Goal: Information Seeking & Learning: Learn about a topic

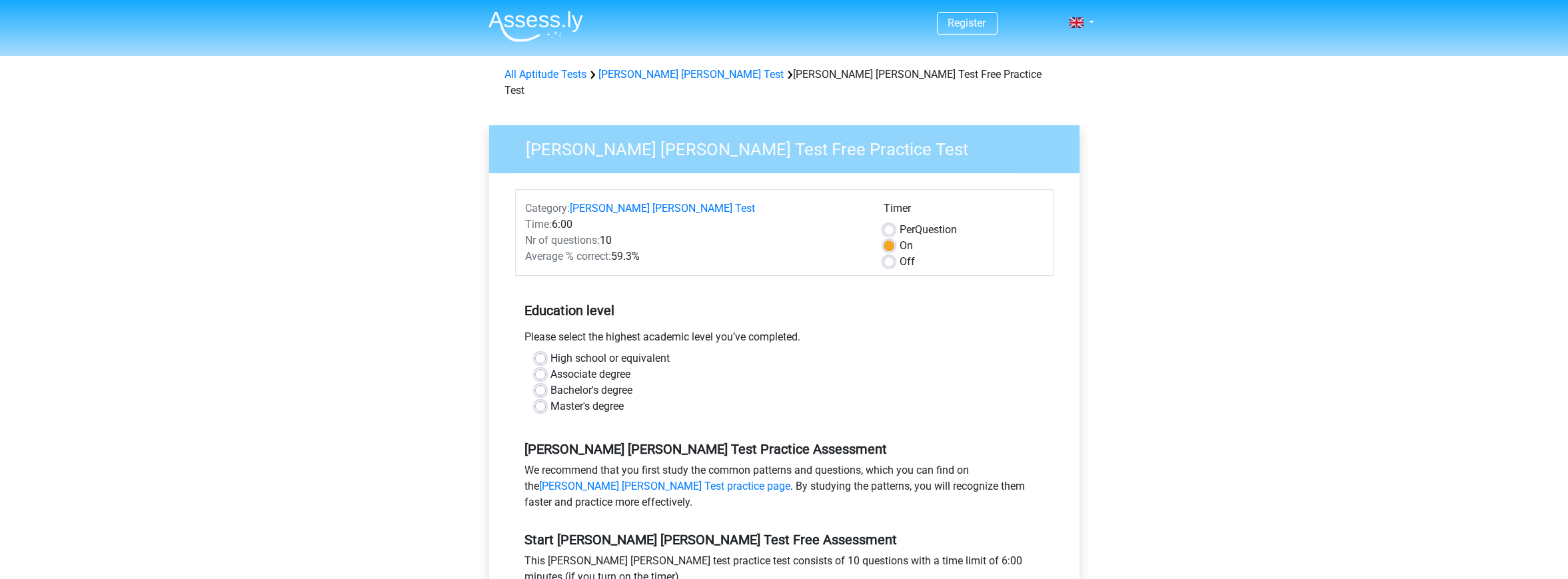
click at [547, 382] on div "Bachelor's degree" at bounding box center [784, 390] width 498 height 16
click at [551, 382] on label "Bachelor's degree" at bounding box center [592, 390] width 82 height 16
click at [543, 382] on input "Bachelor's degree" at bounding box center [540, 389] width 11 height 13
radio input "true"
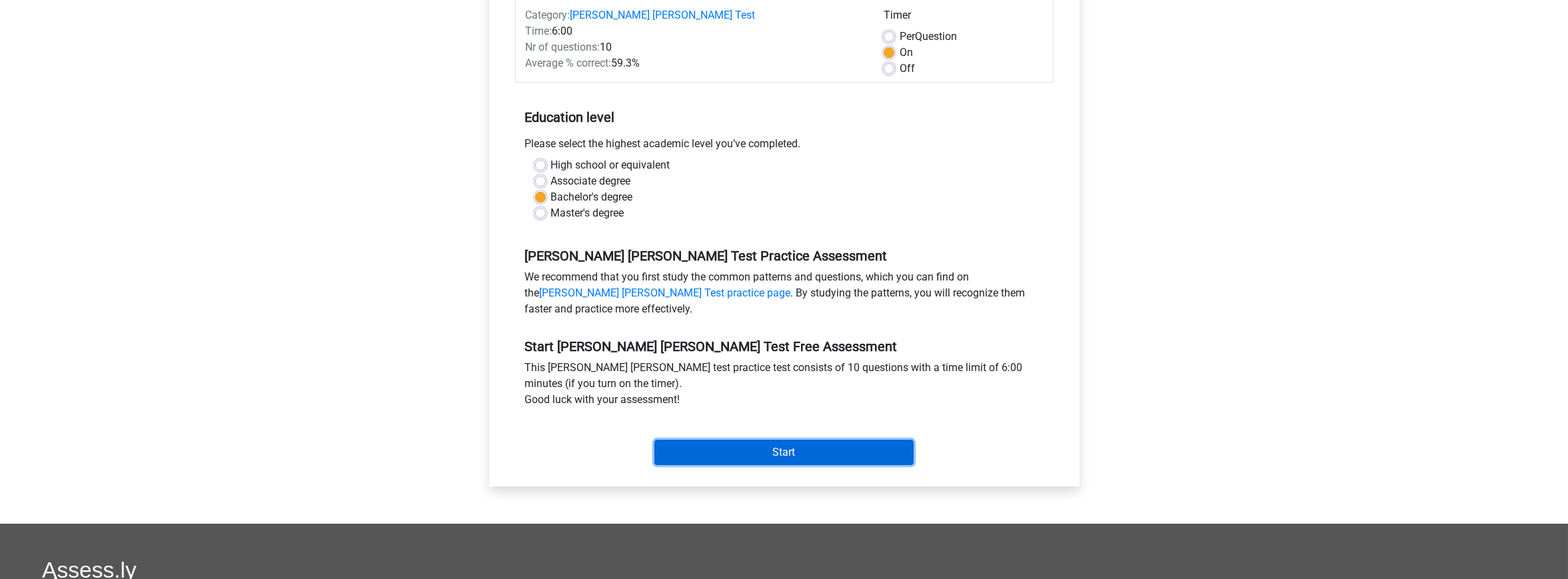
click at [730, 440] on input "Start" at bounding box center [784, 453] width 259 height 25
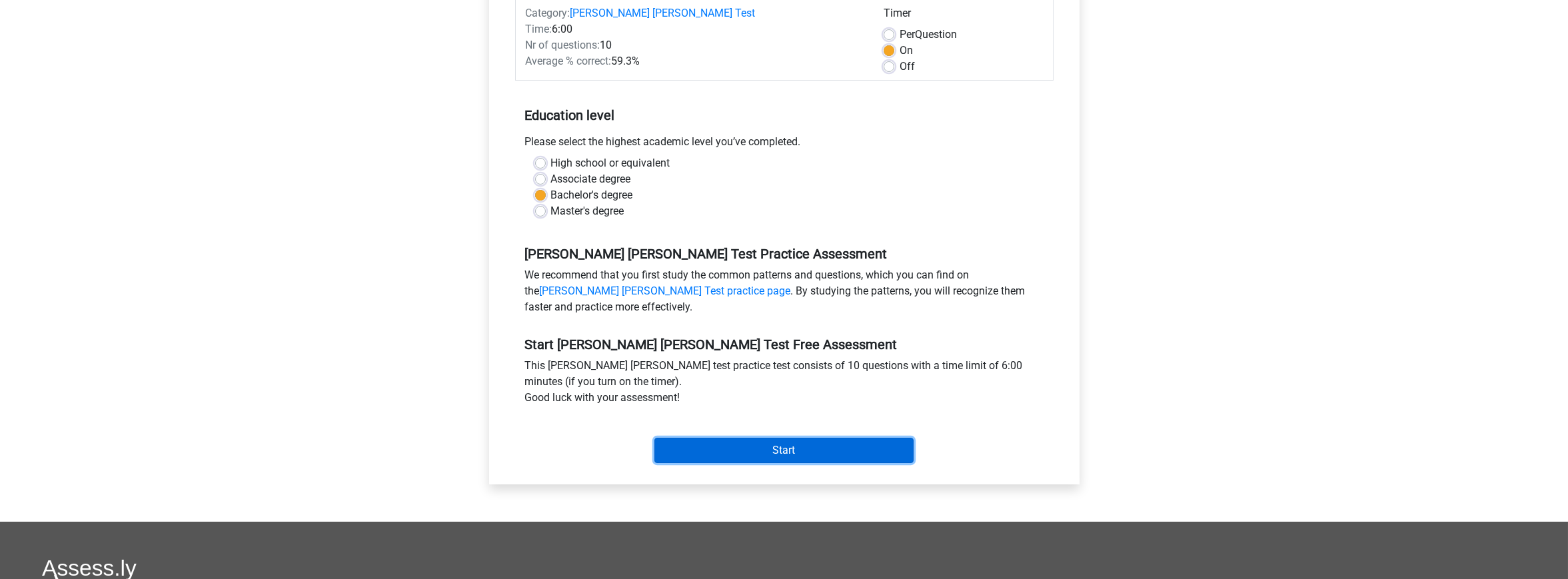
scroll to position [197, 0]
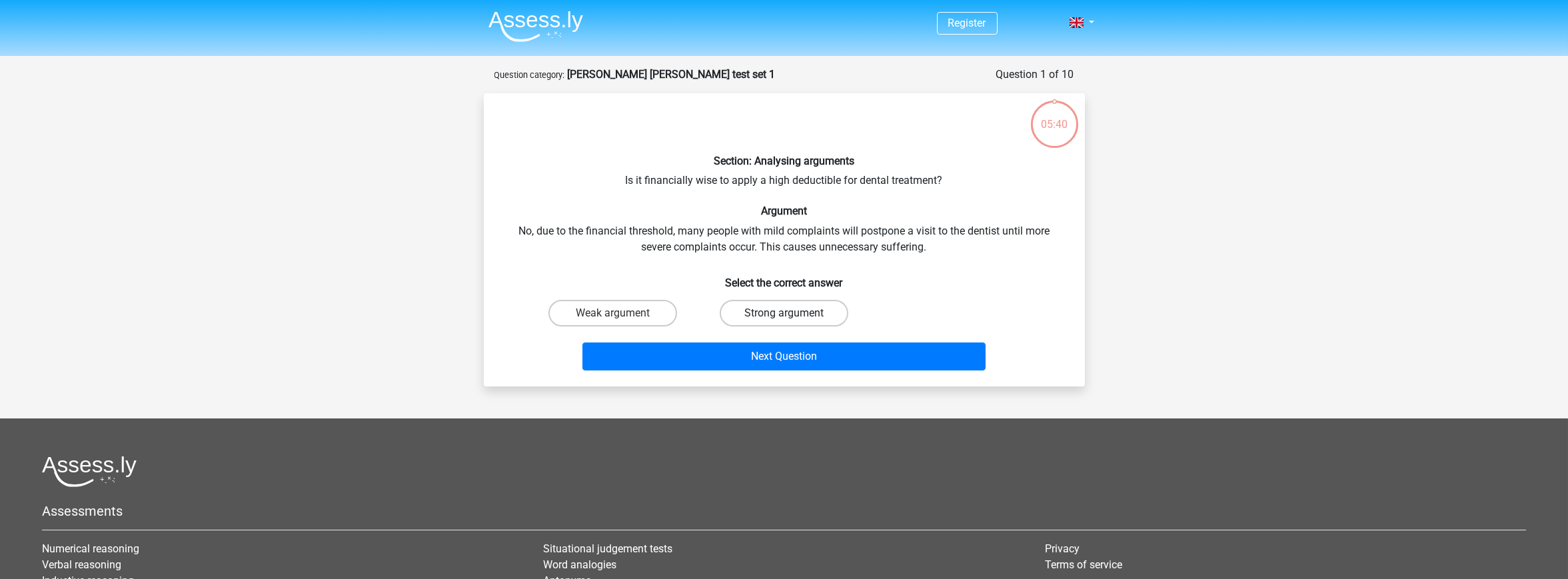
click at [806, 314] on label "Strong argument" at bounding box center [784, 313] width 128 height 27
click at [792, 314] on input "Strong argument" at bounding box center [788, 317] width 9 height 9
radio input "true"
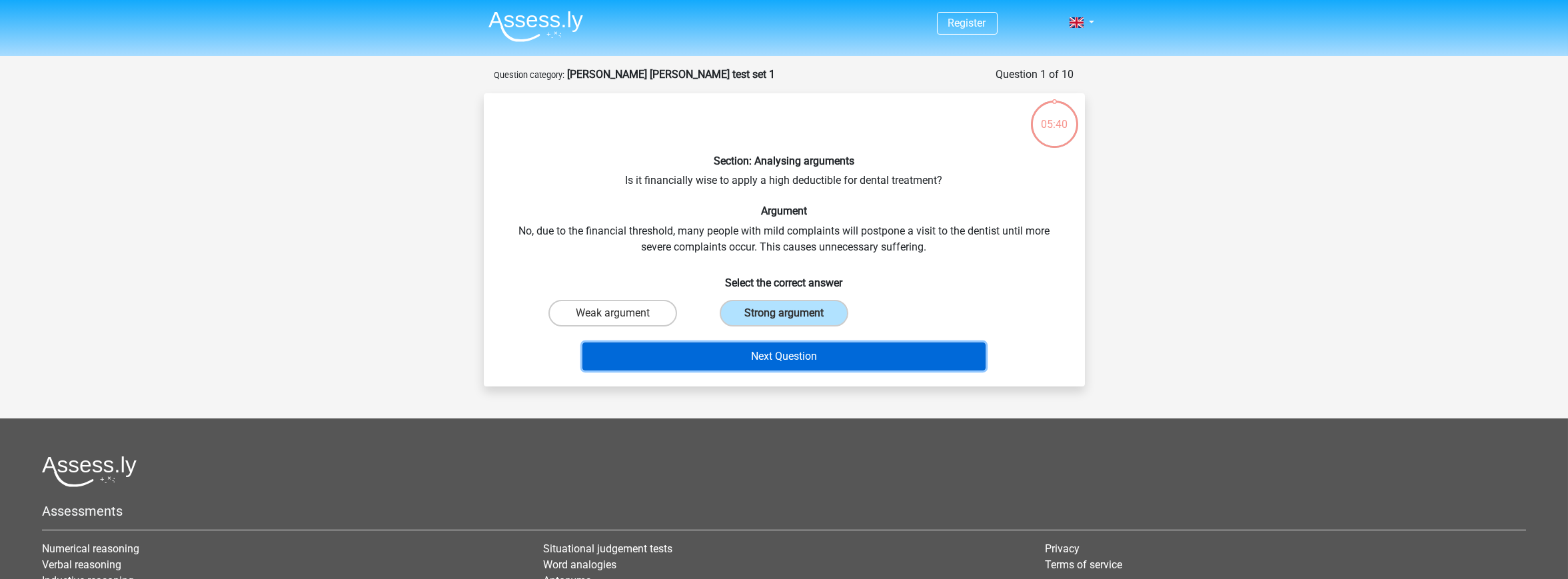
click at [786, 359] on button "Next Question" at bounding box center [784, 356] width 403 height 28
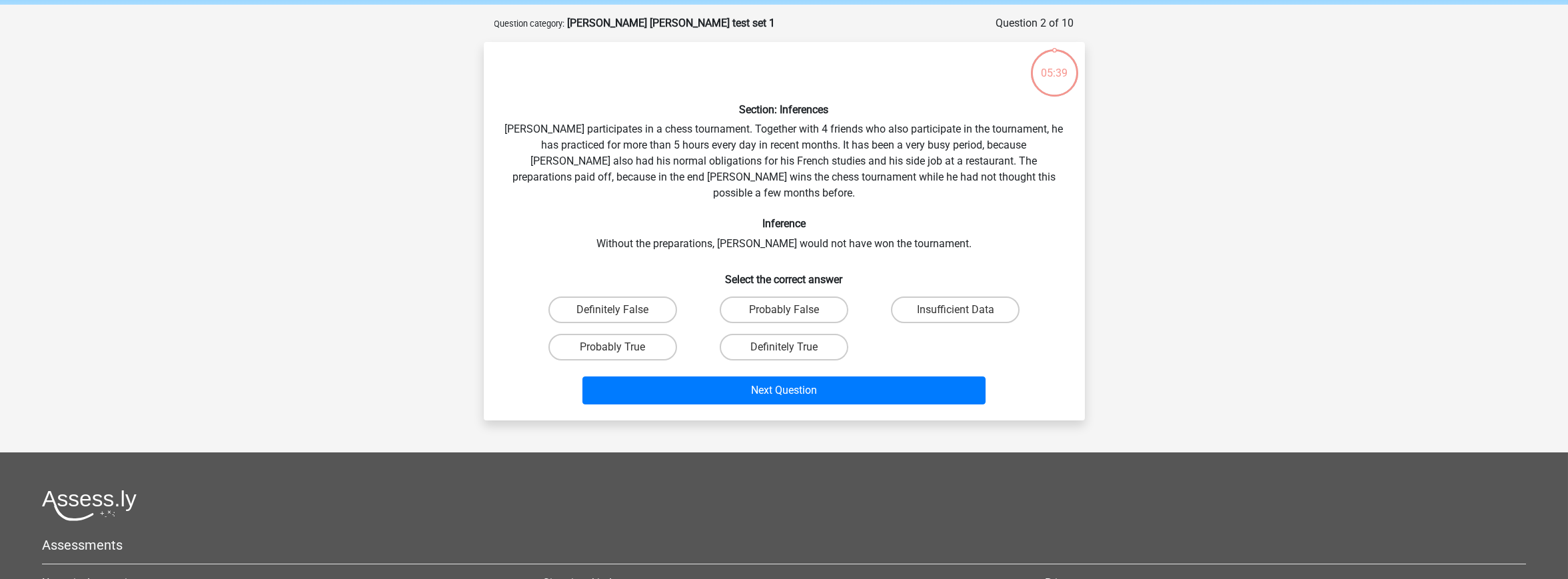
scroll to position [67, 0]
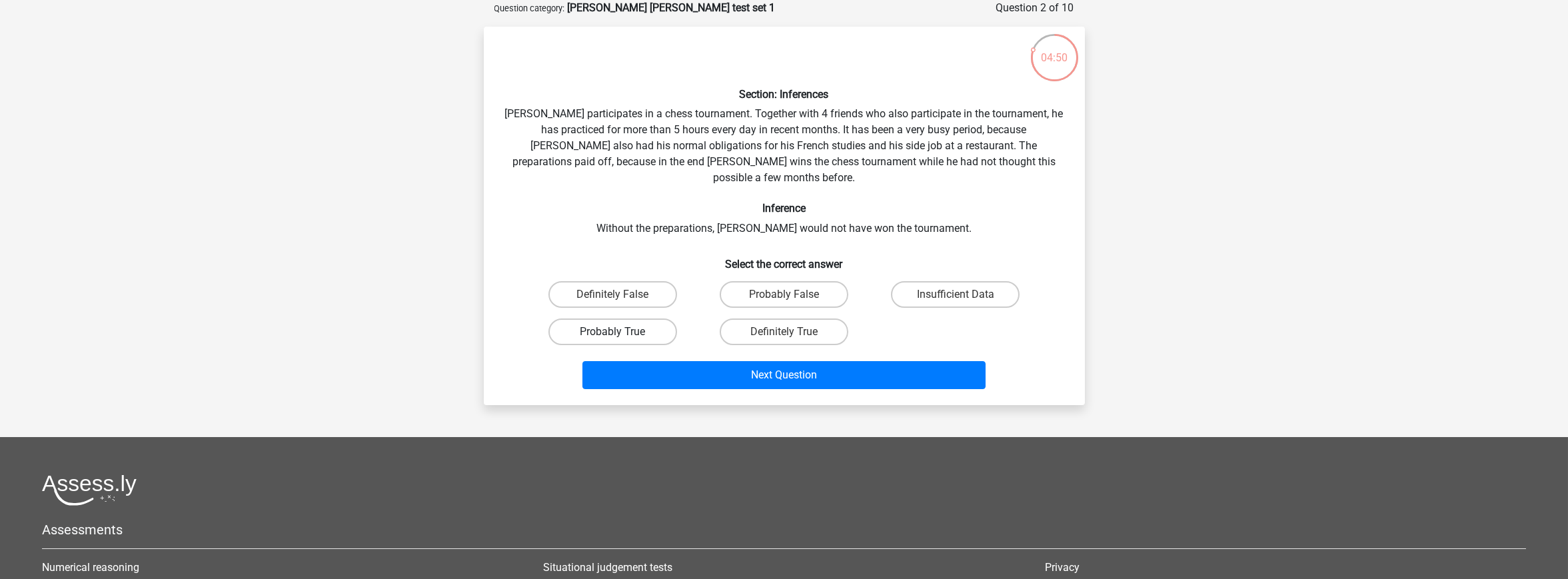
click at [607, 318] on label "Probably True" at bounding box center [612, 332] width 128 height 27
click at [612, 332] on input "Probably True" at bounding box center [617, 336] width 9 height 9
radio input "true"
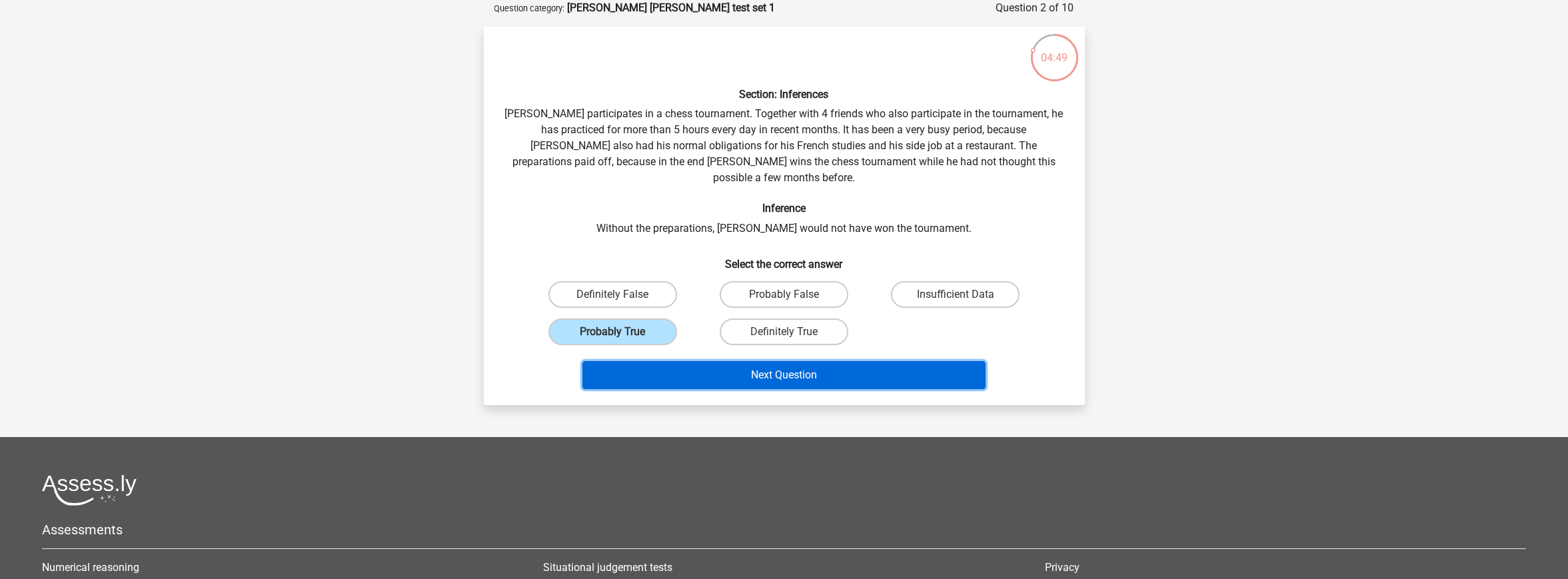
click at [696, 361] on button "Next Question" at bounding box center [784, 375] width 403 height 28
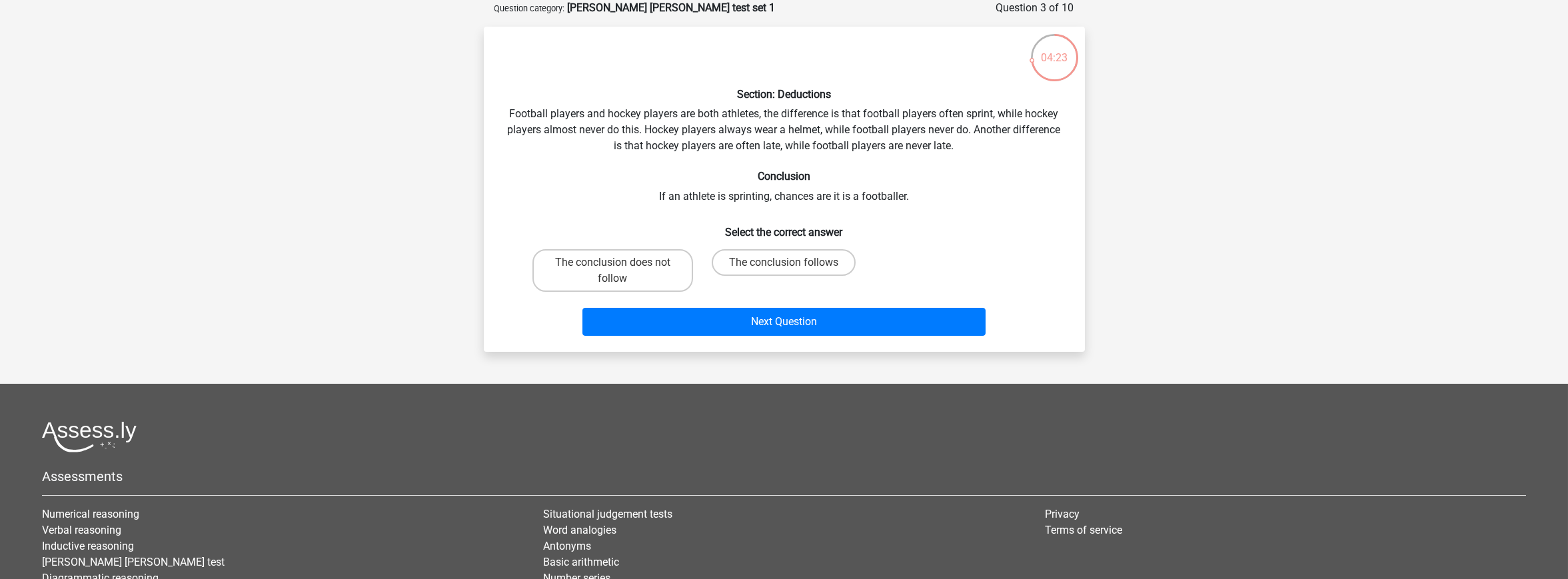
click at [788, 265] on input "The conclusion follows" at bounding box center [788, 267] width 9 height 9
radio input "true"
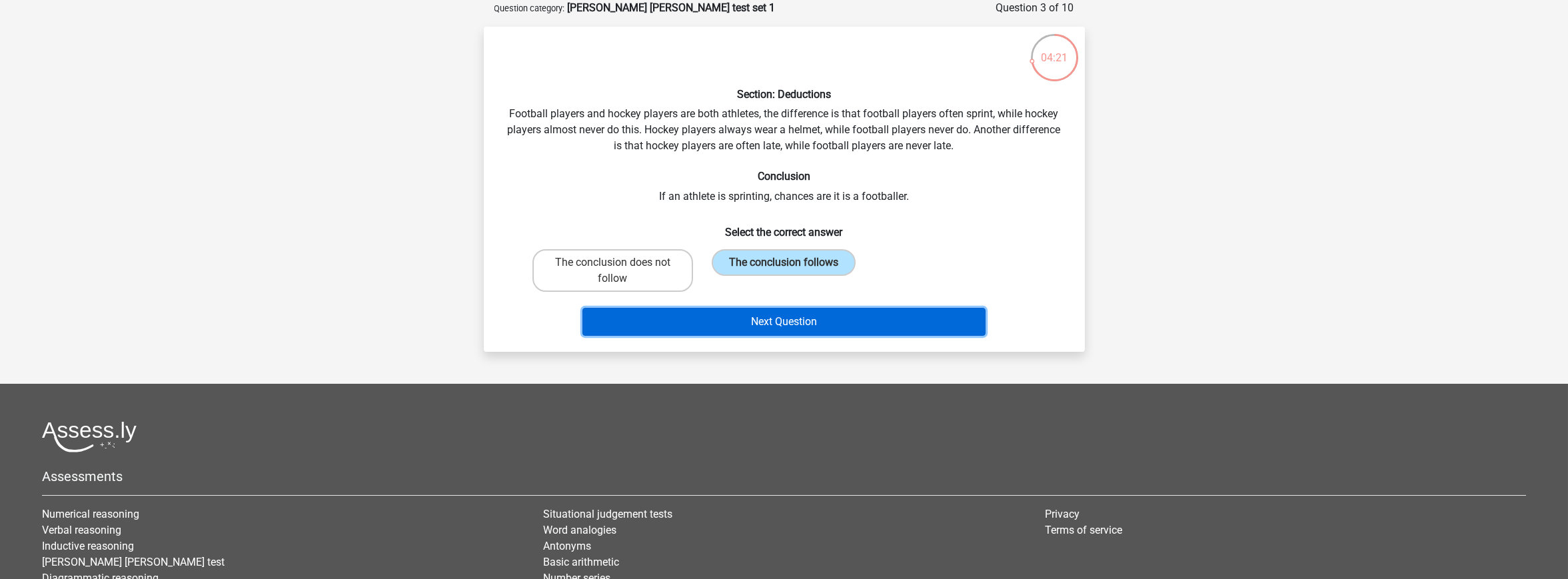
click at [754, 324] on button "Next Question" at bounding box center [784, 322] width 403 height 28
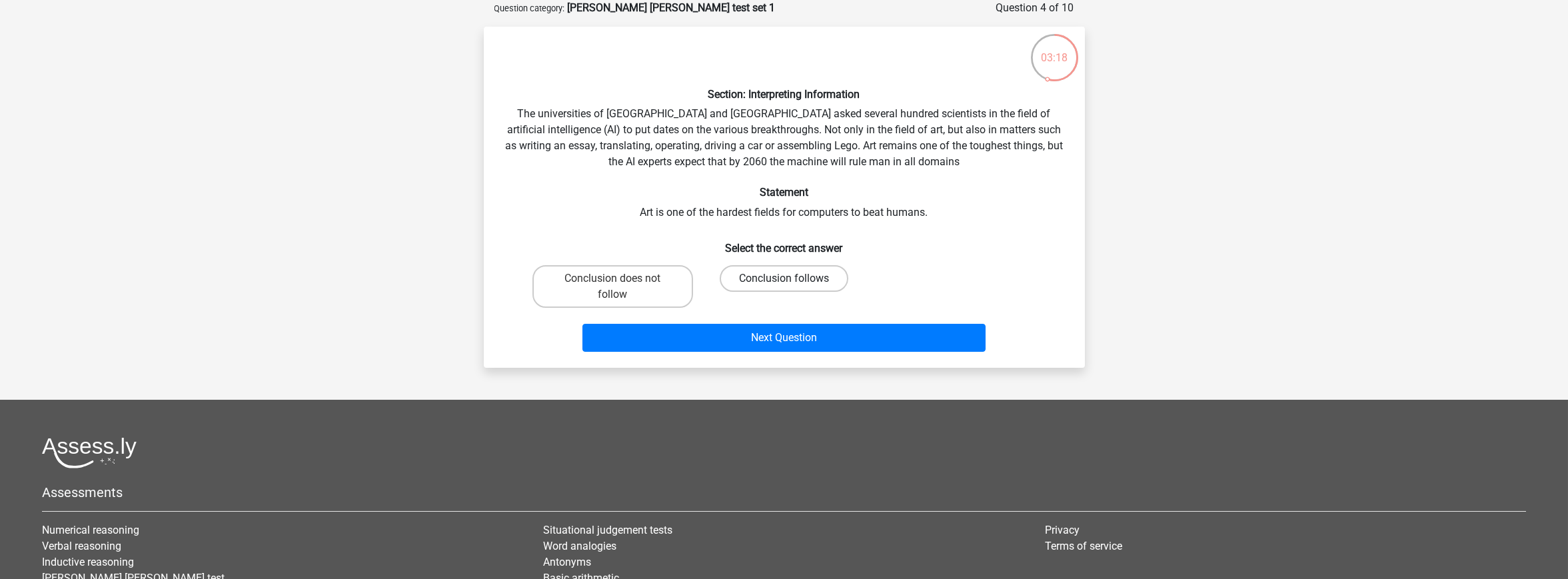
click at [775, 273] on label "Conclusion follows" at bounding box center [784, 279] width 128 height 27
click at [784, 279] on input "Conclusion follows" at bounding box center [788, 283] width 9 height 9
radio input "true"
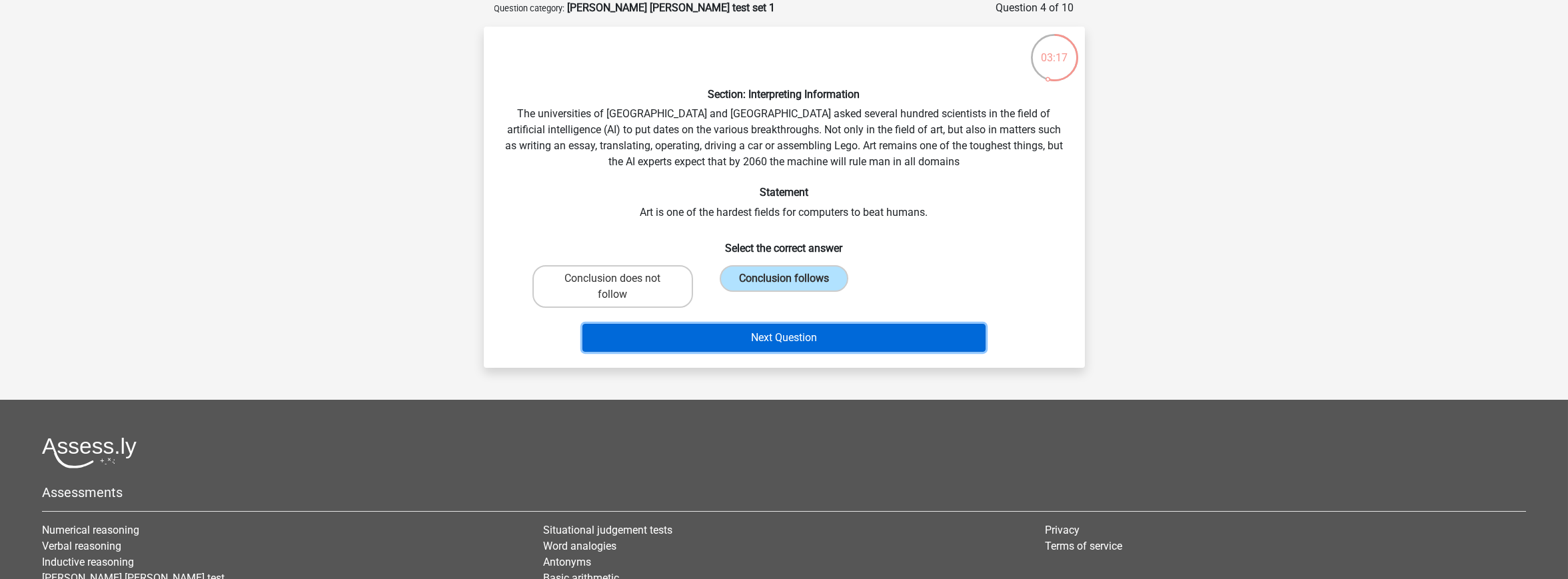
click at [736, 336] on button "Next Question" at bounding box center [784, 338] width 403 height 28
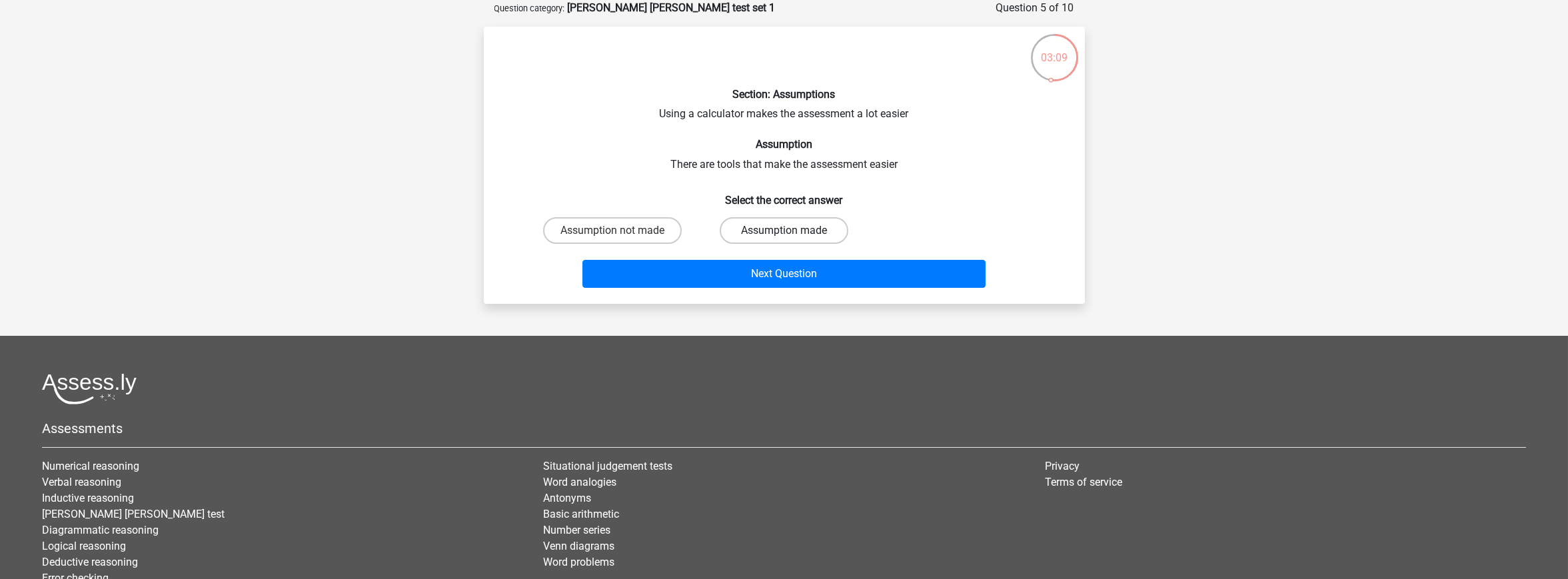
click at [749, 230] on label "Assumption made" at bounding box center [784, 231] width 128 height 27
click at [784, 231] on input "Assumption made" at bounding box center [788, 235] width 9 height 9
radio input "true"
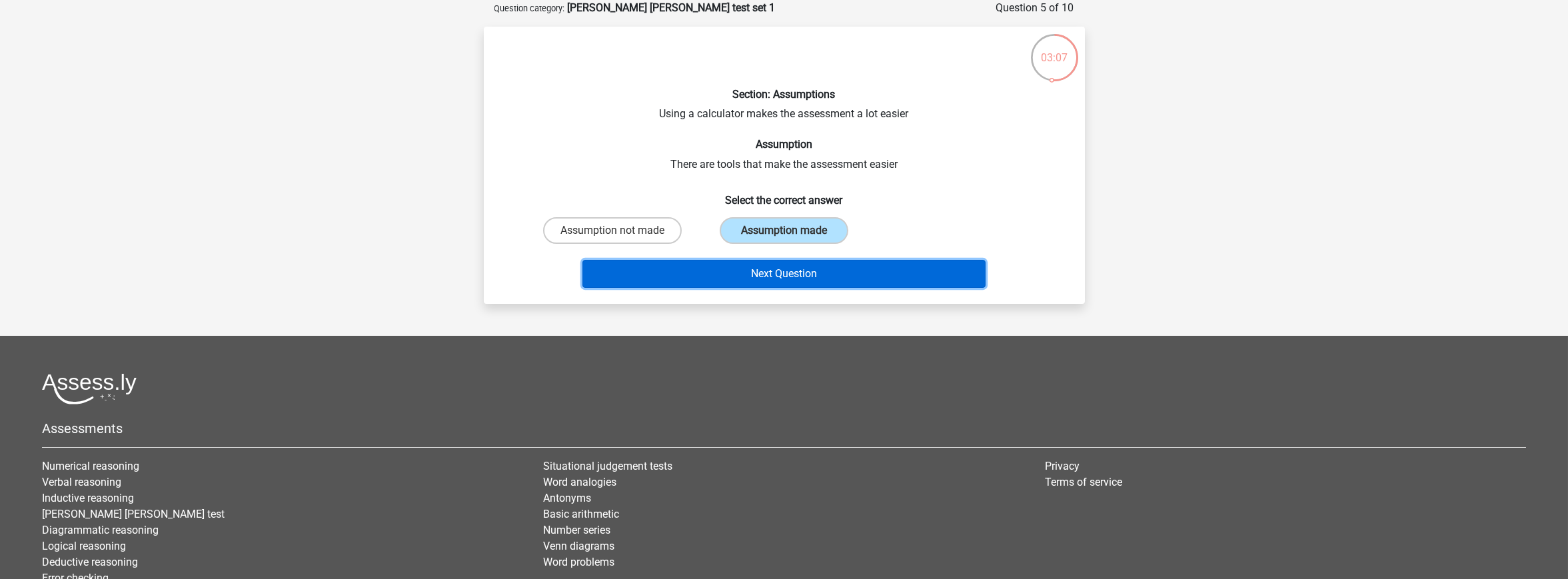
click at [757, 266] on button "Next Question" at bounding box center [784, 274] width 403 height 28
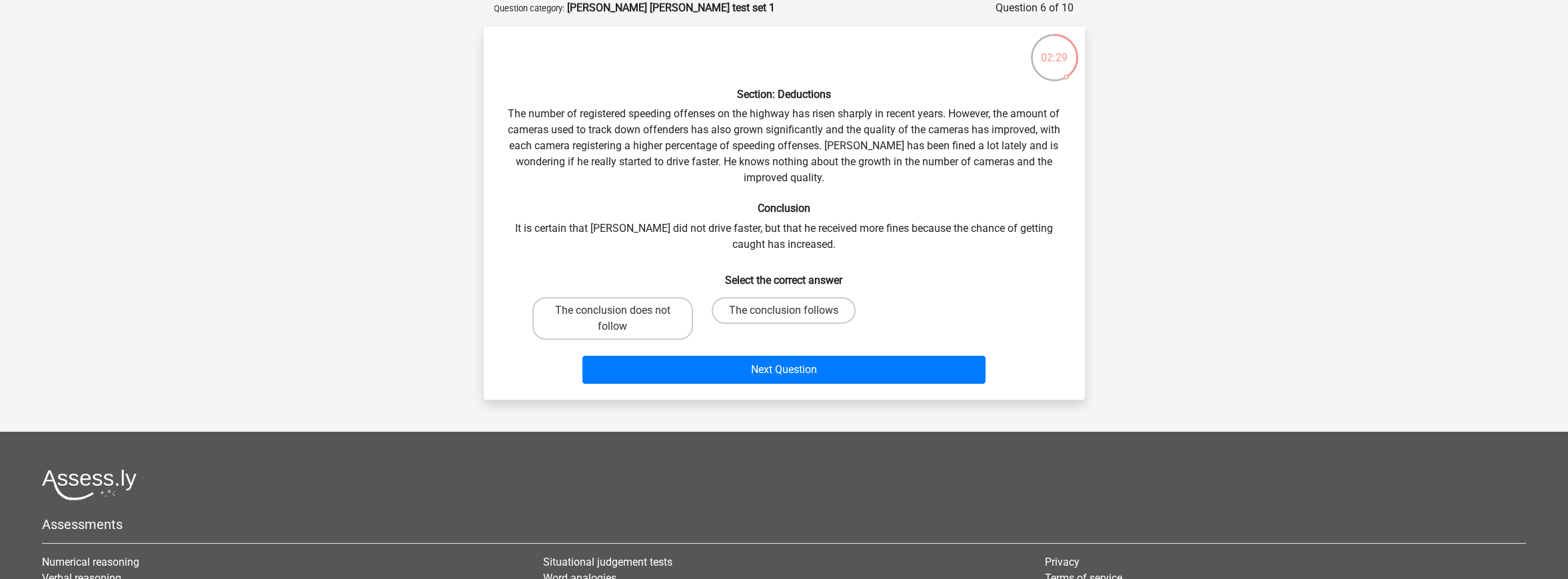
click at [613, 316] on input "The conclusion does not follow" at bounding box center [617, 314] width 9 height 9
radio input "true"
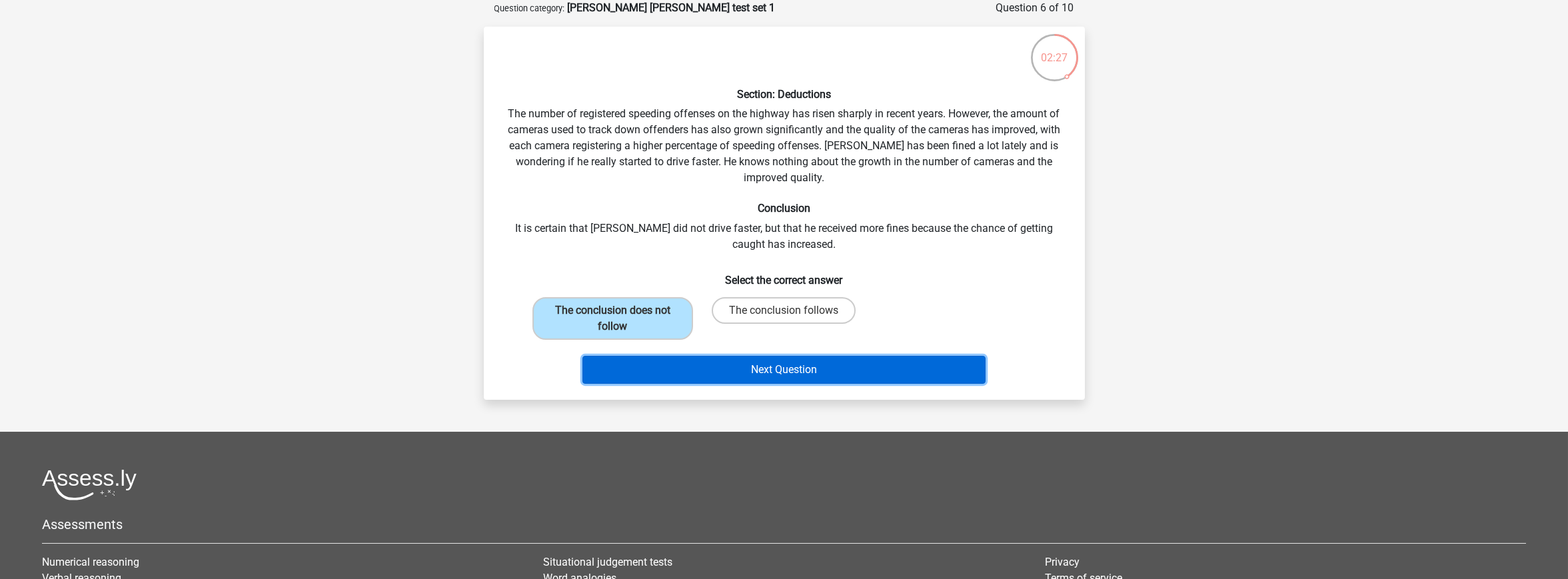
click at [734, 374] on button "Next Question" at bounding box center [784, 370] width 403 height 28
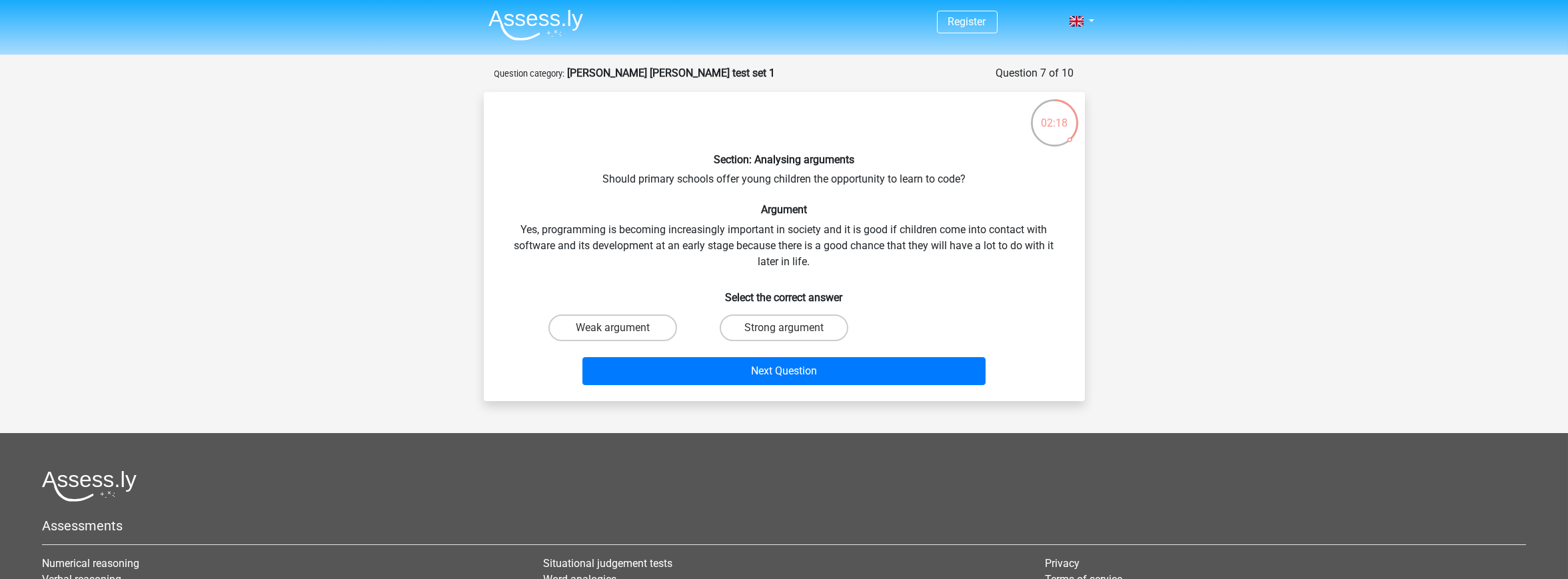
scroll to position [1, 0]
click at [774, 330] on label "Strong argument" at bounding box center [784, 328] width 128 height 27
click at [784, 330] on input "Strong argument" at bounding box center [788, 332] width 9 height 9
radio input "true"
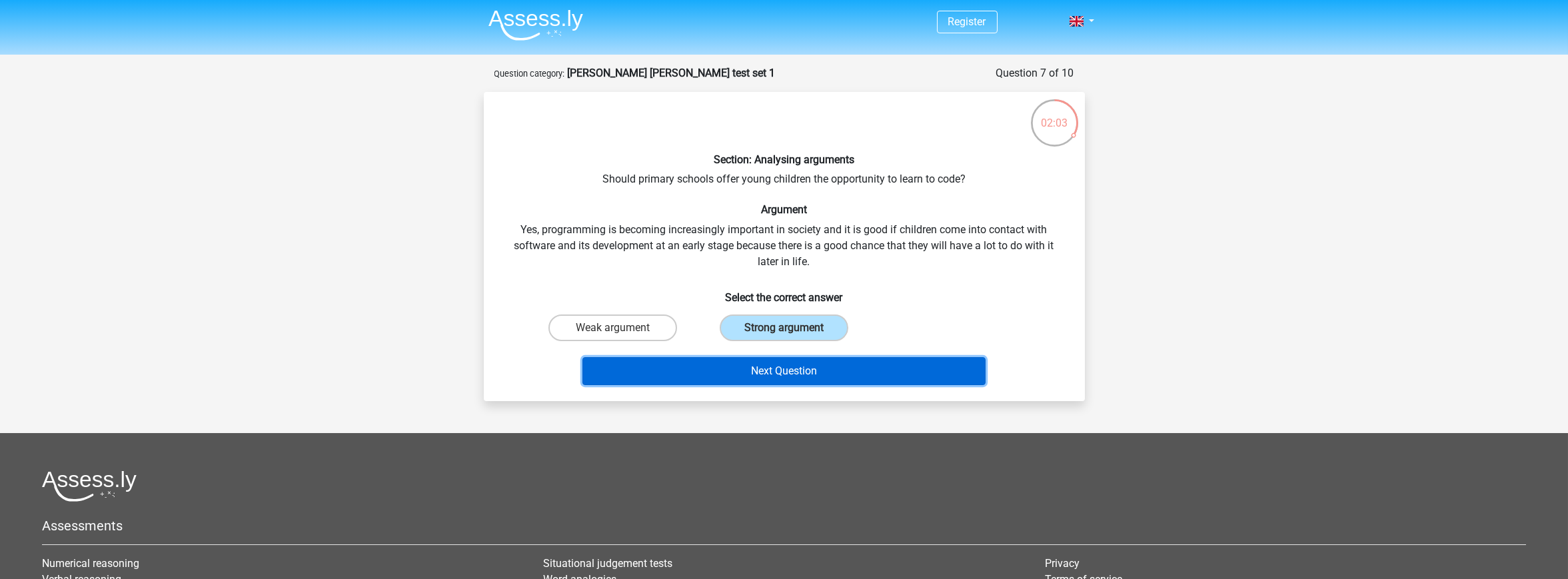
click at [804, 373] on button "Next Question" at bounding box center [784, 371] width 403 height 28
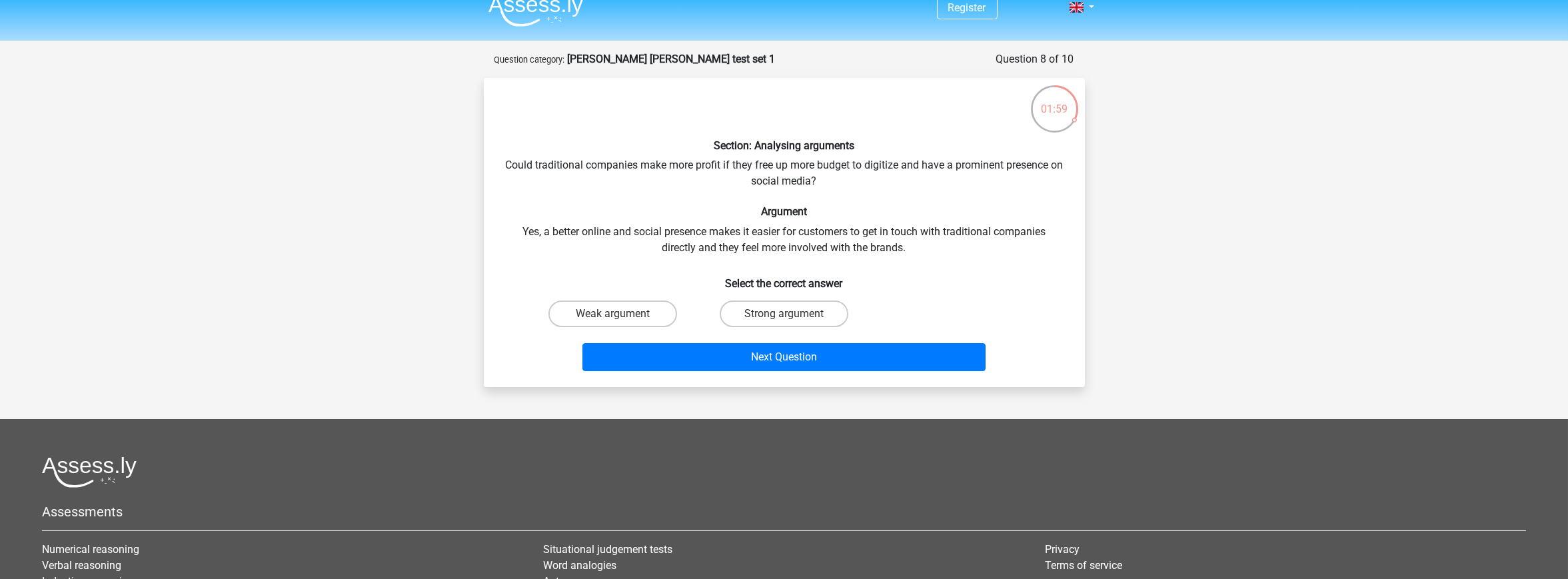
scroll to position [0, 0]
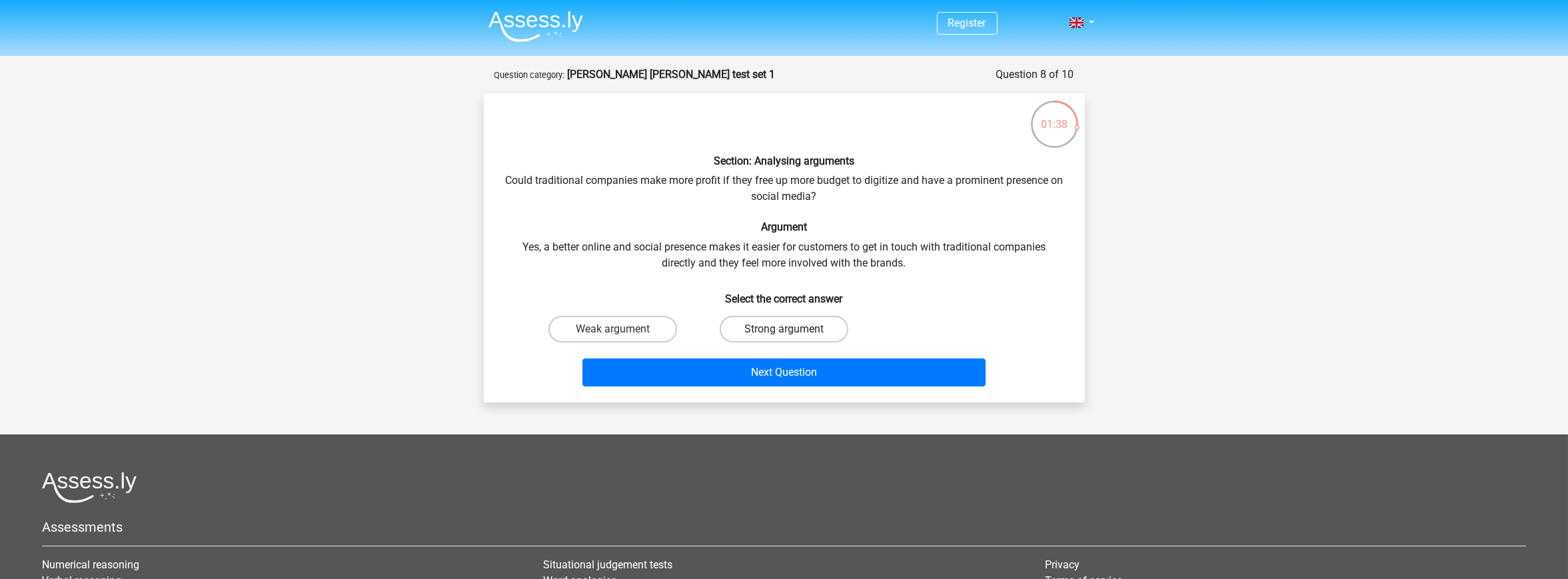
click at [762, 327] on label "Strong argument" at bounding box center [784, 329] width 128 height 27
click at [784, 329] on input "Strong argument" at bounding box center [788, 333] width 9 height 9
radio input "true"
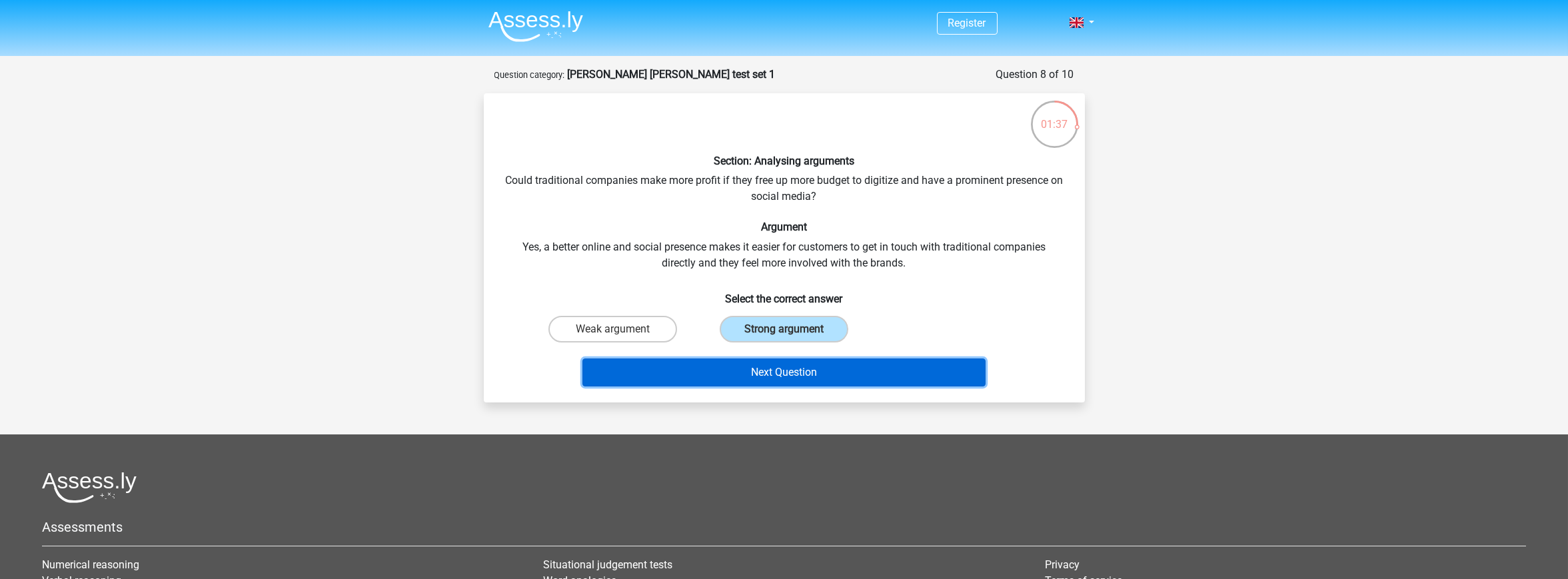
click at [758, 372] on button "Next Question" at bounding box center [784, 372] width 403 height 28
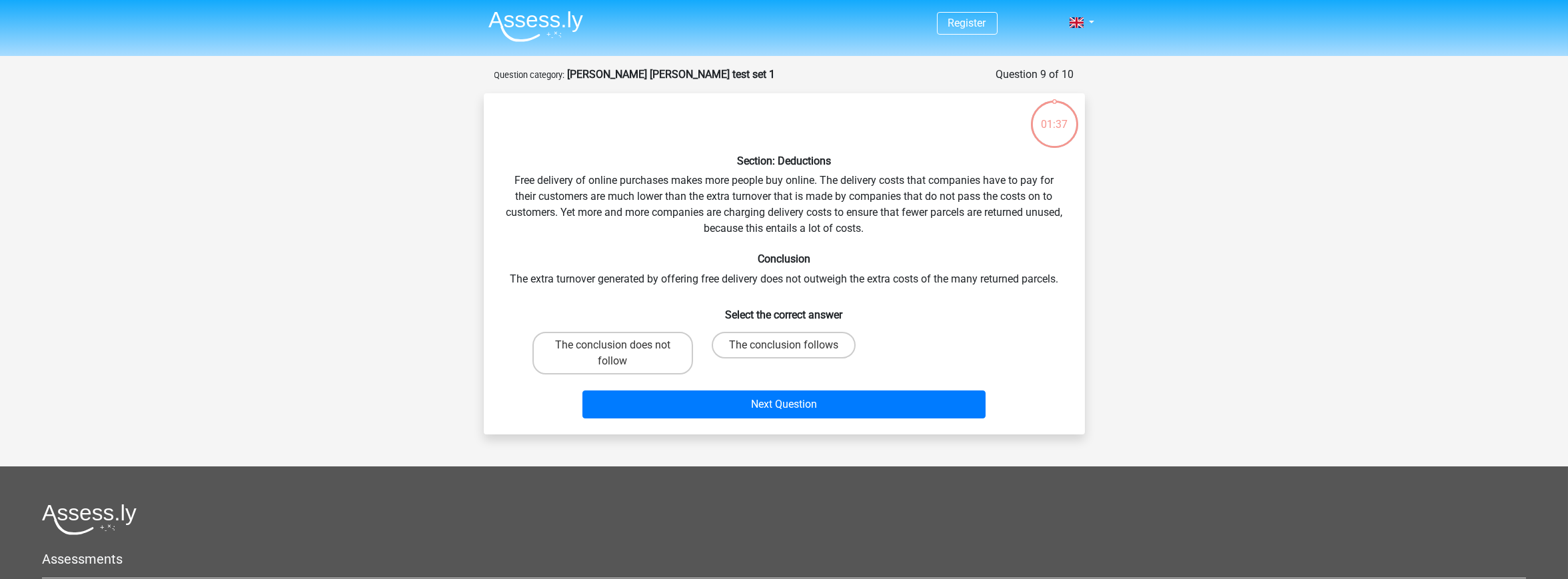
scroll to position [67, 0]
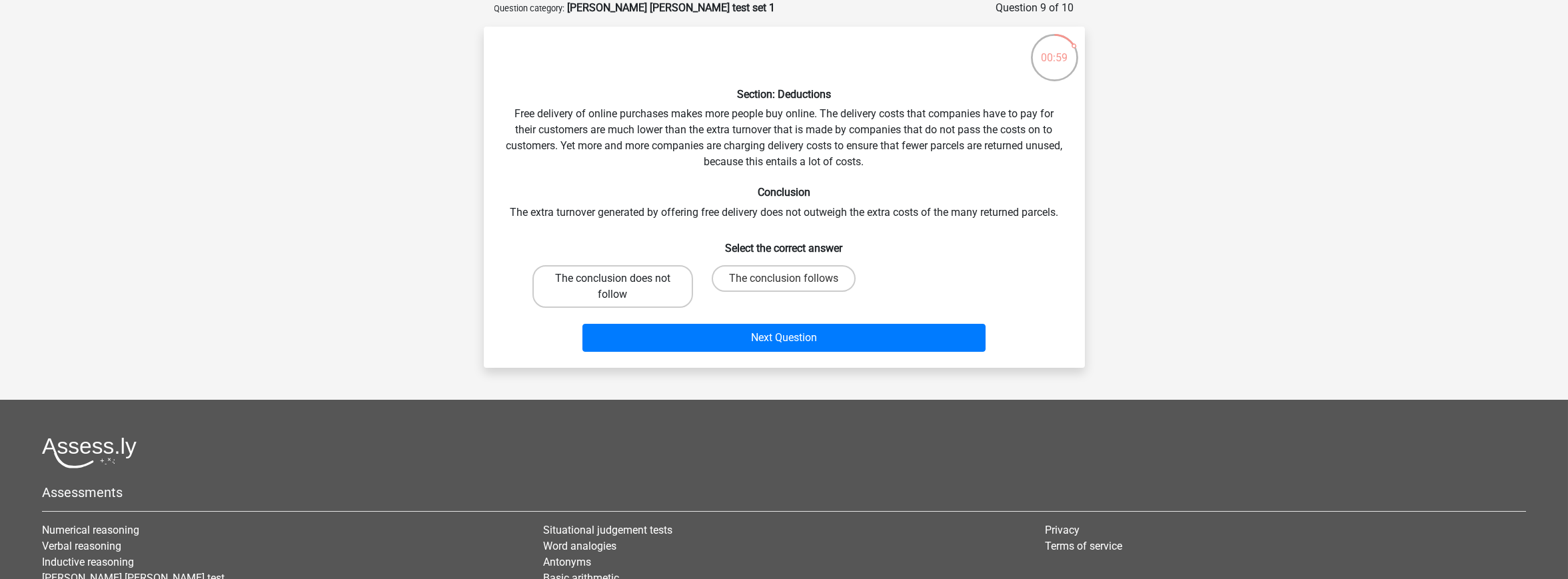
click at [583, 285] on label "The conclusion does not follow" at bounding box center [612, 287] width 160 height 43
click at [612, 285] on input "The conclusion does not follow" at bounding box center [617, 283] width 9 height 9
radio input "true"
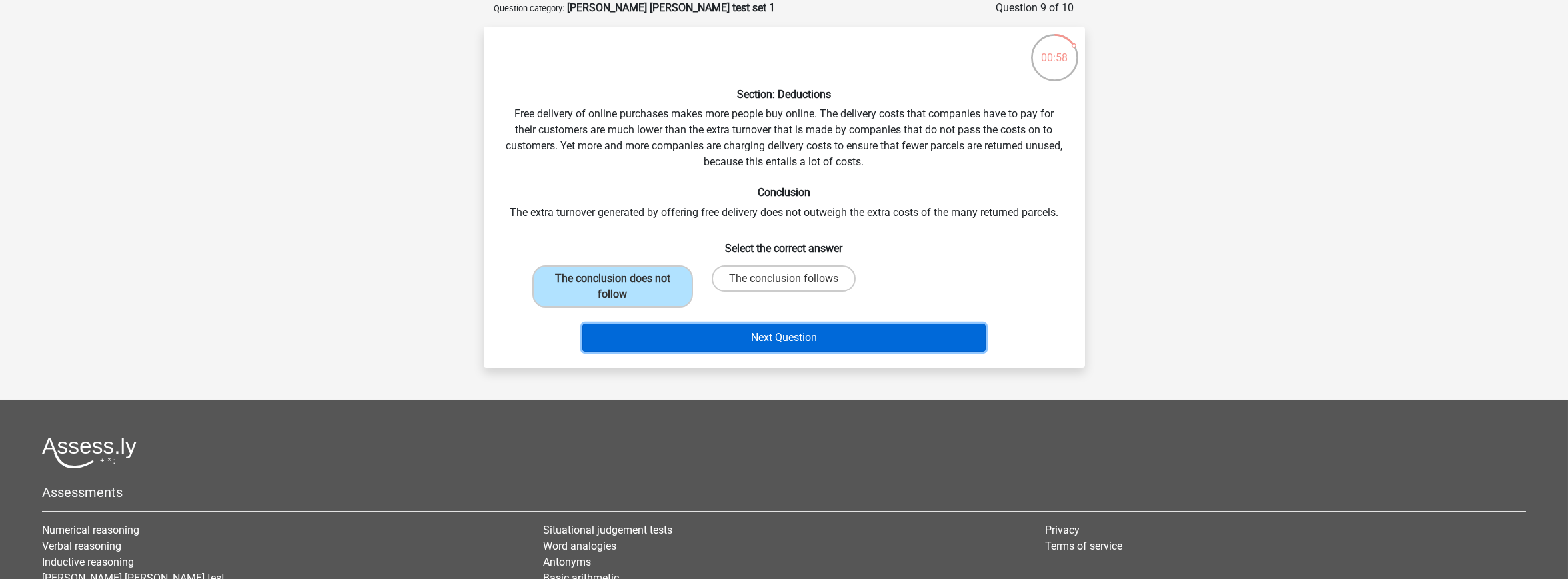
click at [747, 338] on button "Next Question" at bounding box center [784, 338] width 403 height 28
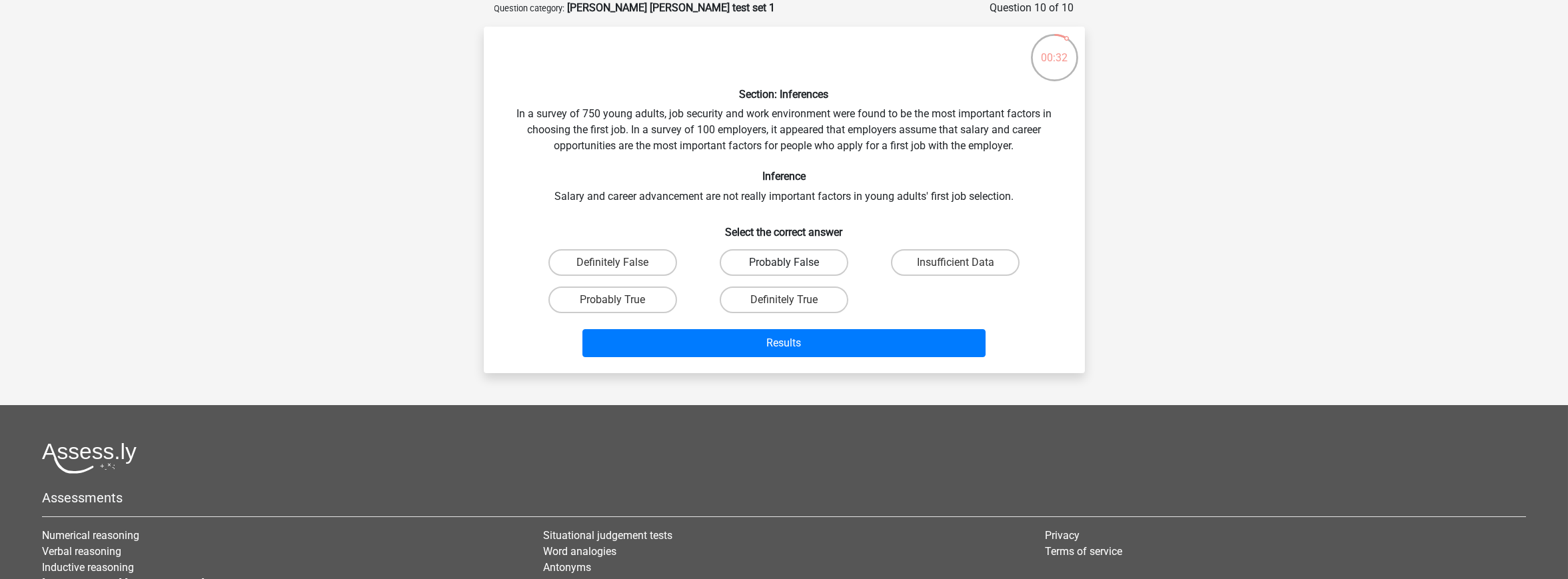
click at [814, 267] on label "Probably False" at bounding box center [784, 263] width 128 height 27
click at [792, 267] on input "Probably False" at bounding box center [788, 267] width 9 height 9
radio input "true"
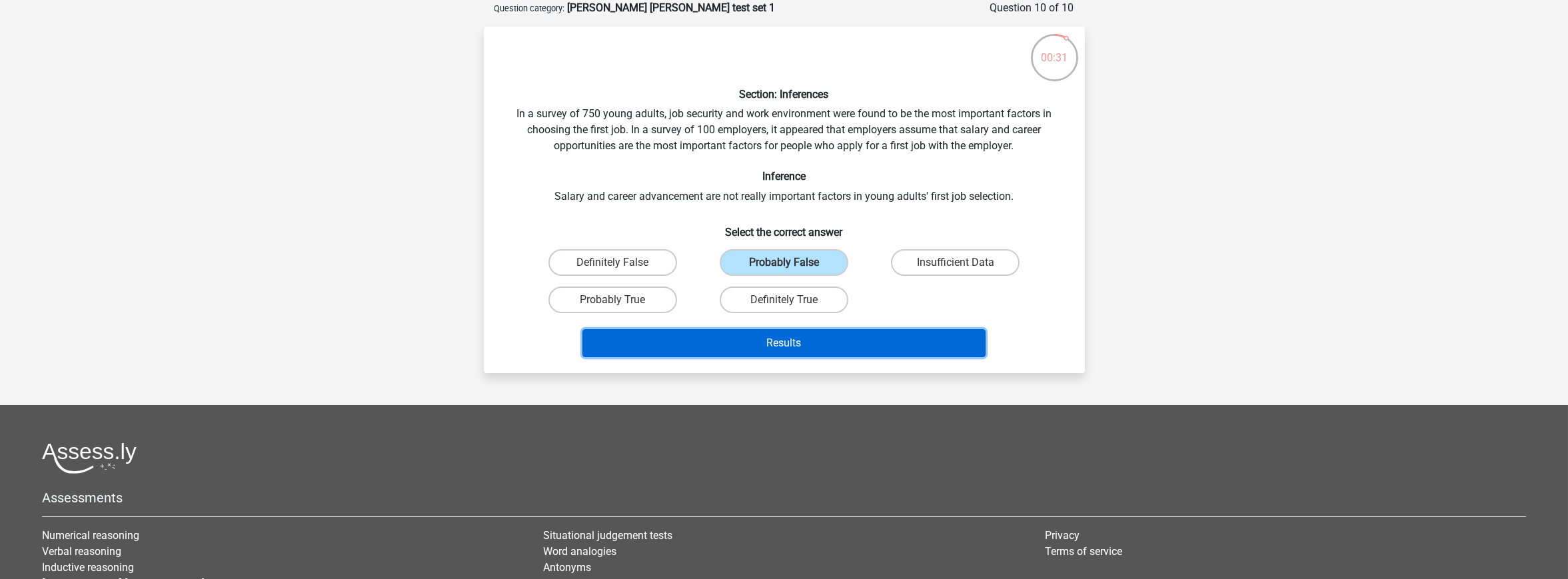
click at [818, 338] on button "Results" at bounding box center [784, 343] width 403 height 28
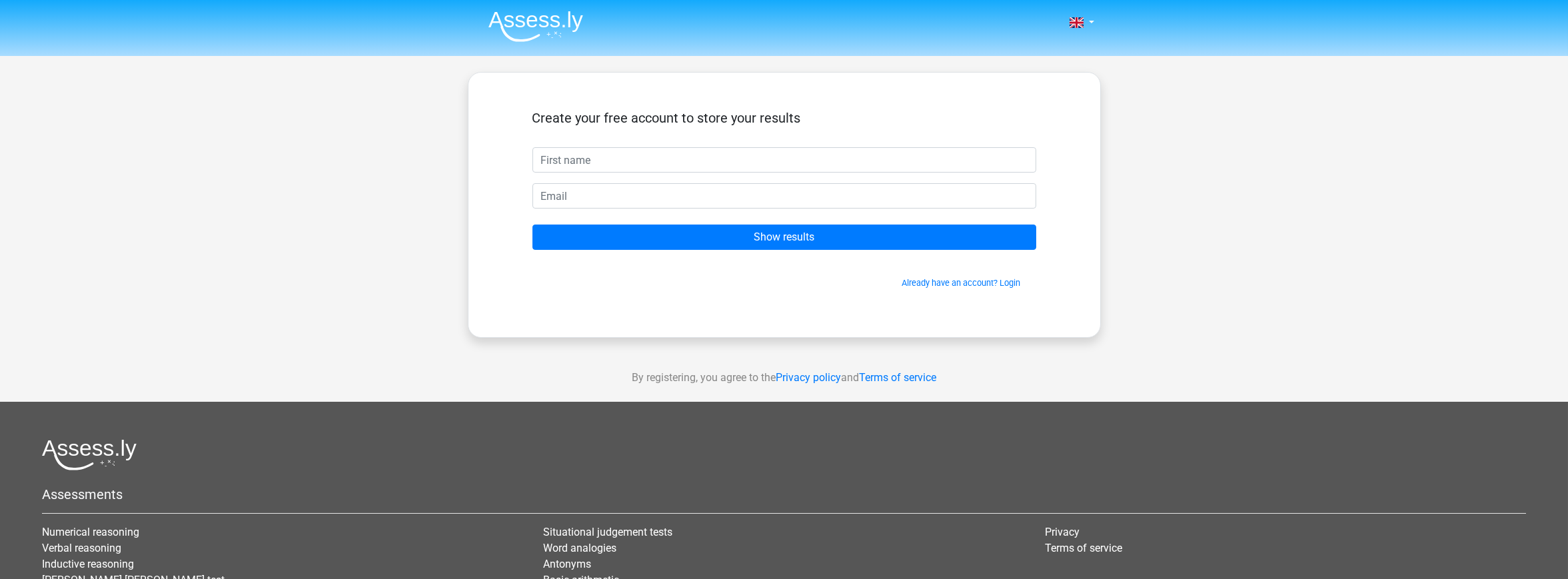
click at [583, 162] on input "text" at bounding box center [784, 160] width 503 height 25
type input "[PERSON_NAME]"
click at [565, 193] on input "email" at bounding box center [784, 196] width 503 height 25
type input "[EMAIL_ADDRESS][DOMAIN_NAME]"
click at [532, 225] on input "Show results" at bounding box center [784, 237] width 503 height 25
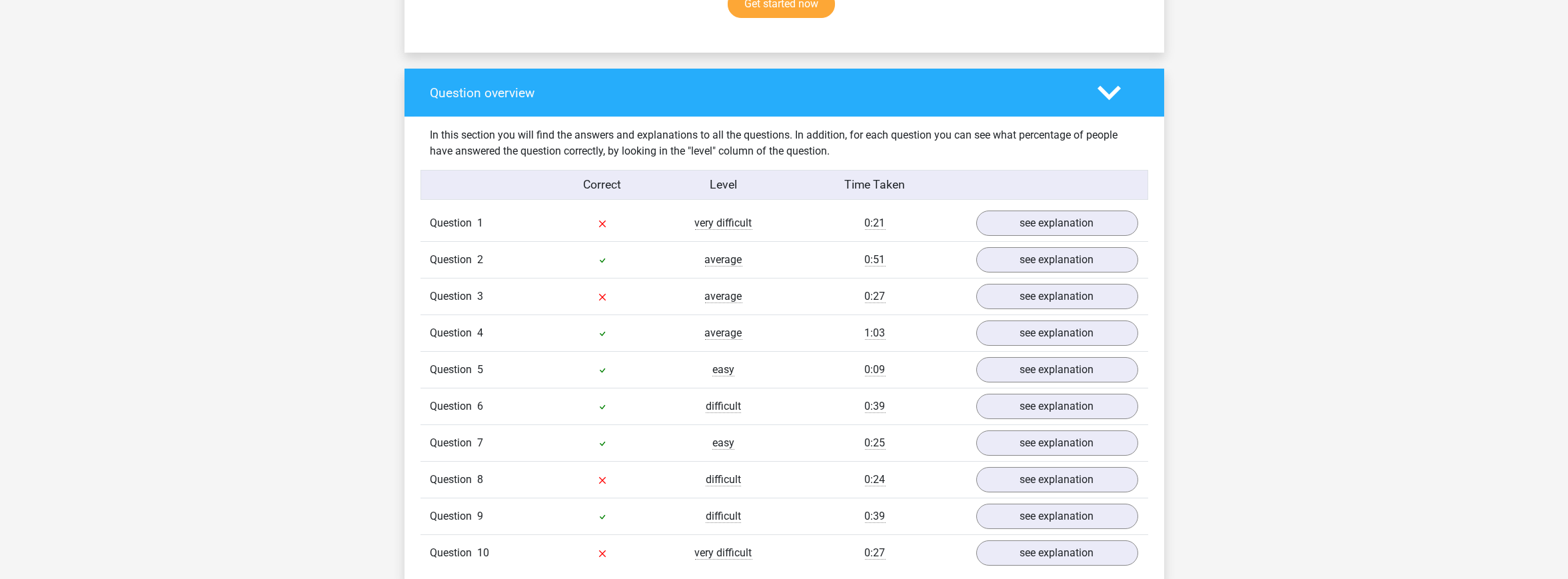
scroll to position [930, 0]
click at [1103, 208] on link "see explanation" at bounding box center [1056, 223] width 186 height 29
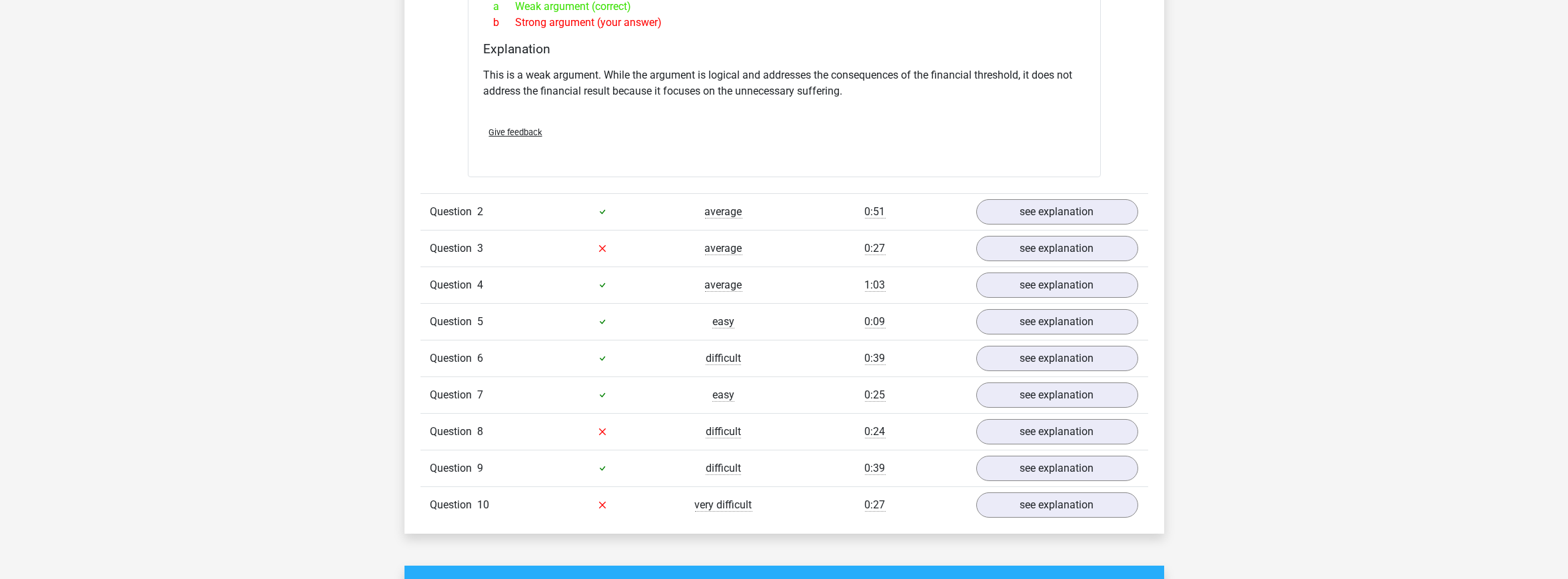
scroll to position [1330, 0]
click at [1091, 239] on link "see explanation" at bounding box center [1056, 249] width 186 height 29
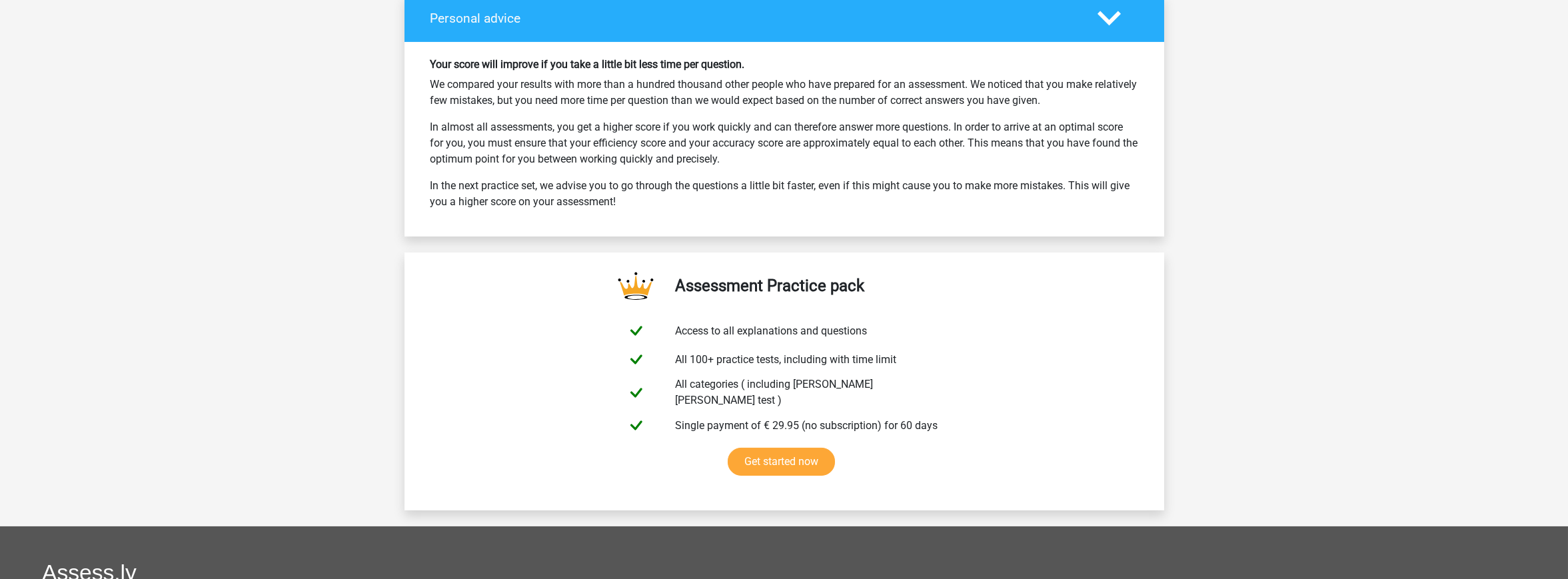
scroll to position [3061, 0]
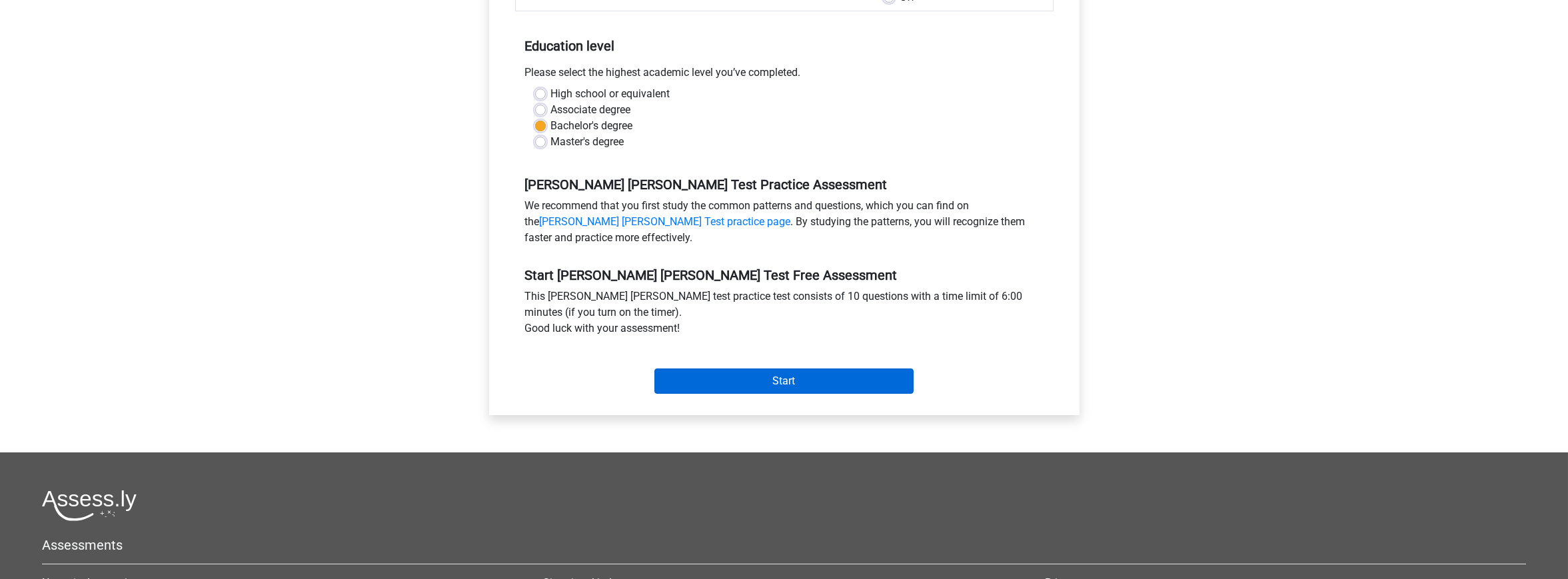
drag, startPoint x: 756, startPoint y: 345, endPoint x: 757, endPoint y: 353, distance: 8.1
click at [757, 352] on div "Start" at bounding box center [784, 370] width 538 height 47
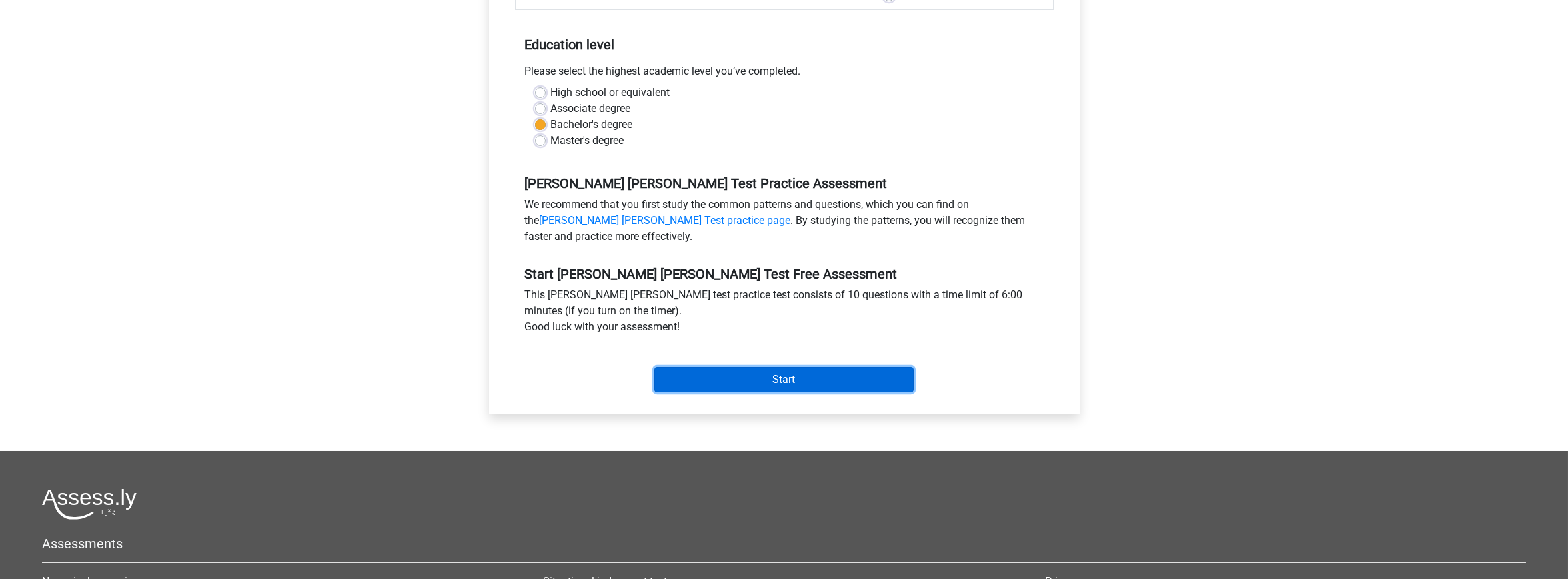
click at [757, 367] on input "Start" at bounding box center [784, 380] width 259 height 25
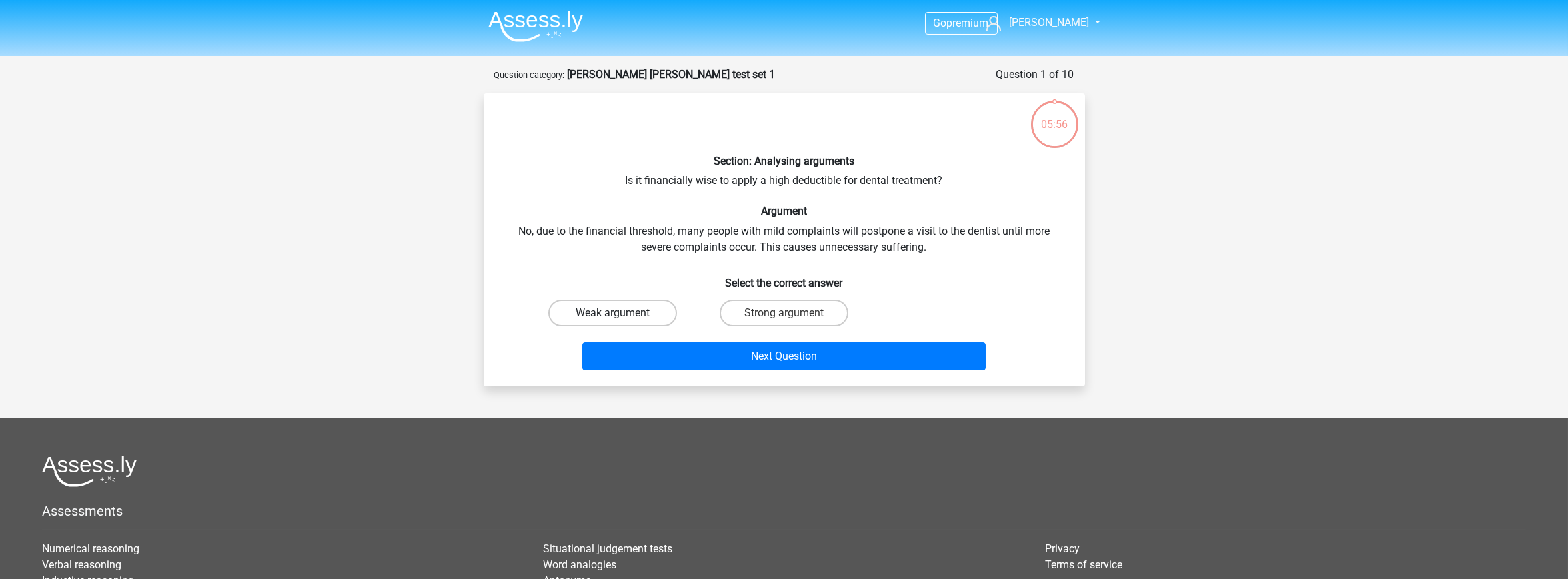
click at [648, 316] on label "Weak argument" at bounding box center [612, 313] width 128 height 27
click at [621, 316] on input "Weak argument" at bounding box center [617, 317] width 9 height 9
radio input "true"
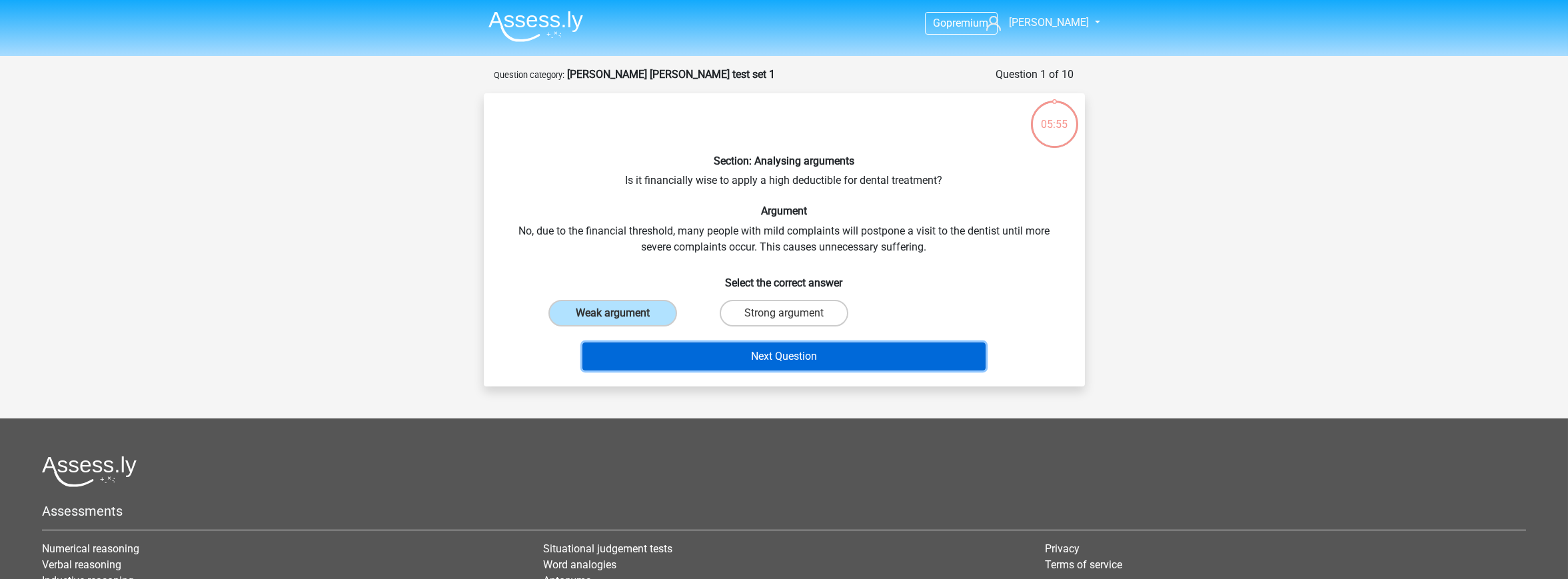
click at [762, 356] on button "Next Question" at bounding box center [784, 356] width 403 height 28
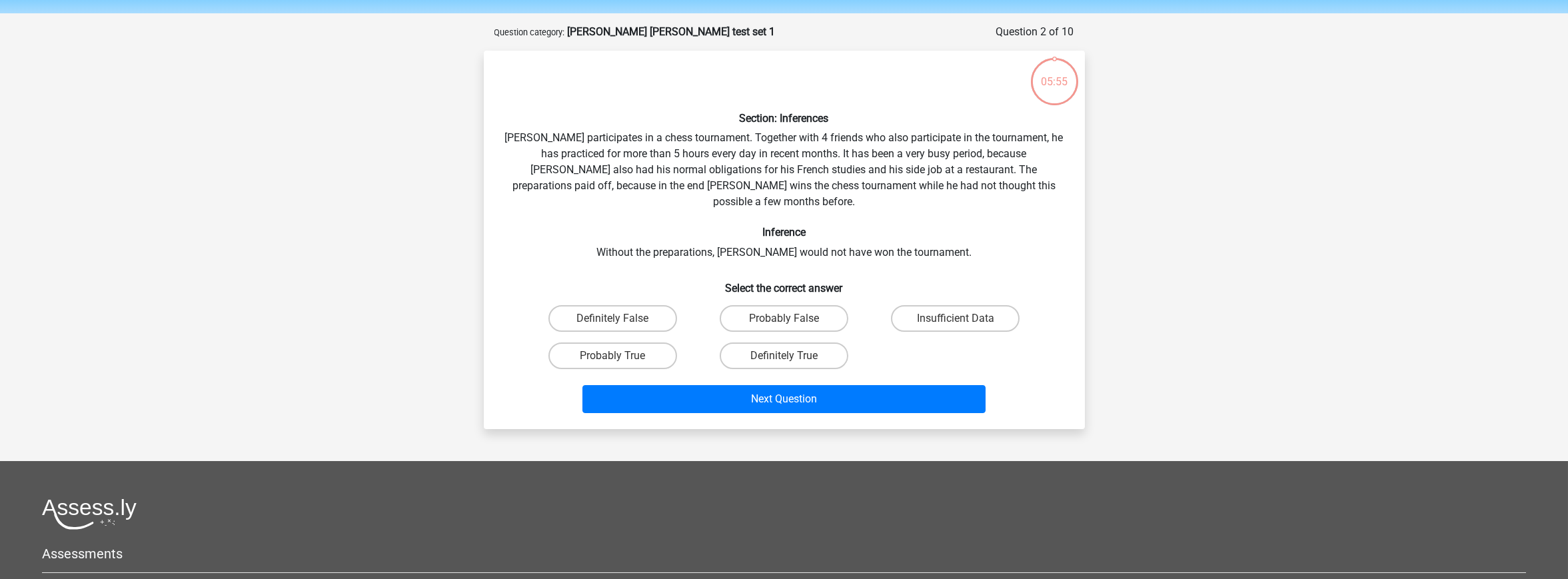
scroll to position [67, 0]
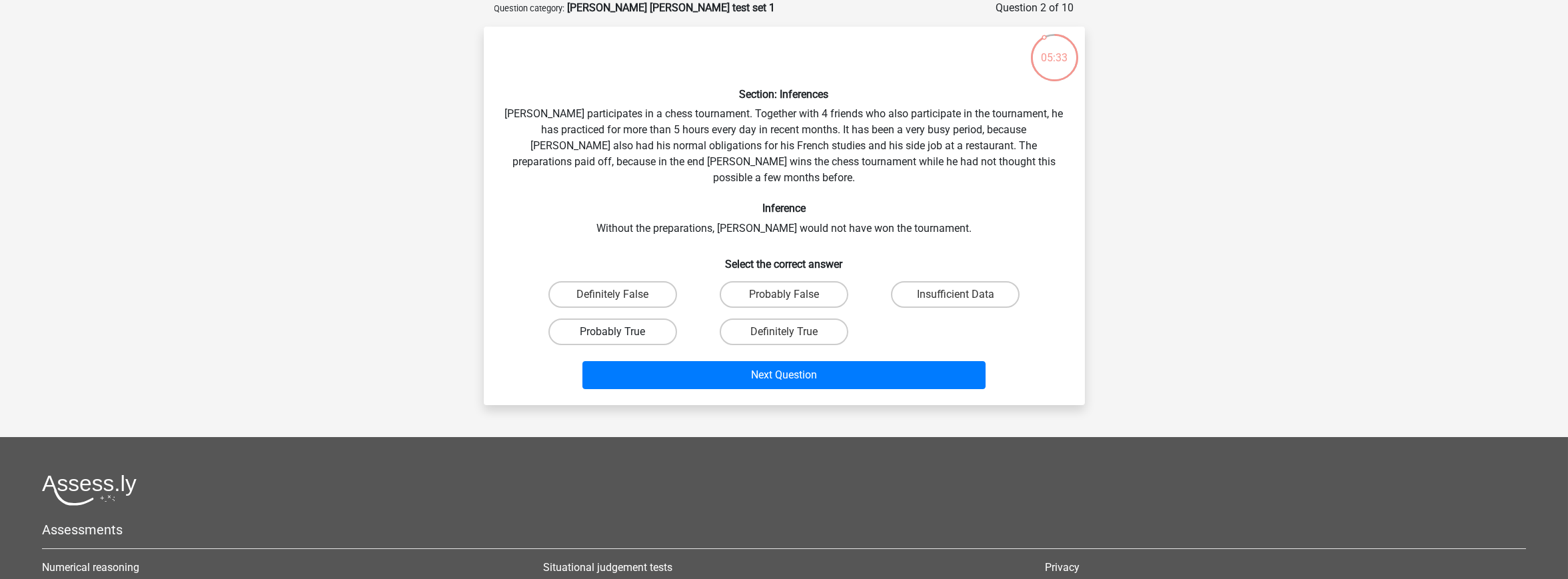
click at [608, 318] on label "Probably True" at bounding box center [612, 332] width 128 height 27
click at [612, 332] on input "Probably True" at bounding box center [617, 336] width 9 height 9
radio input "true"
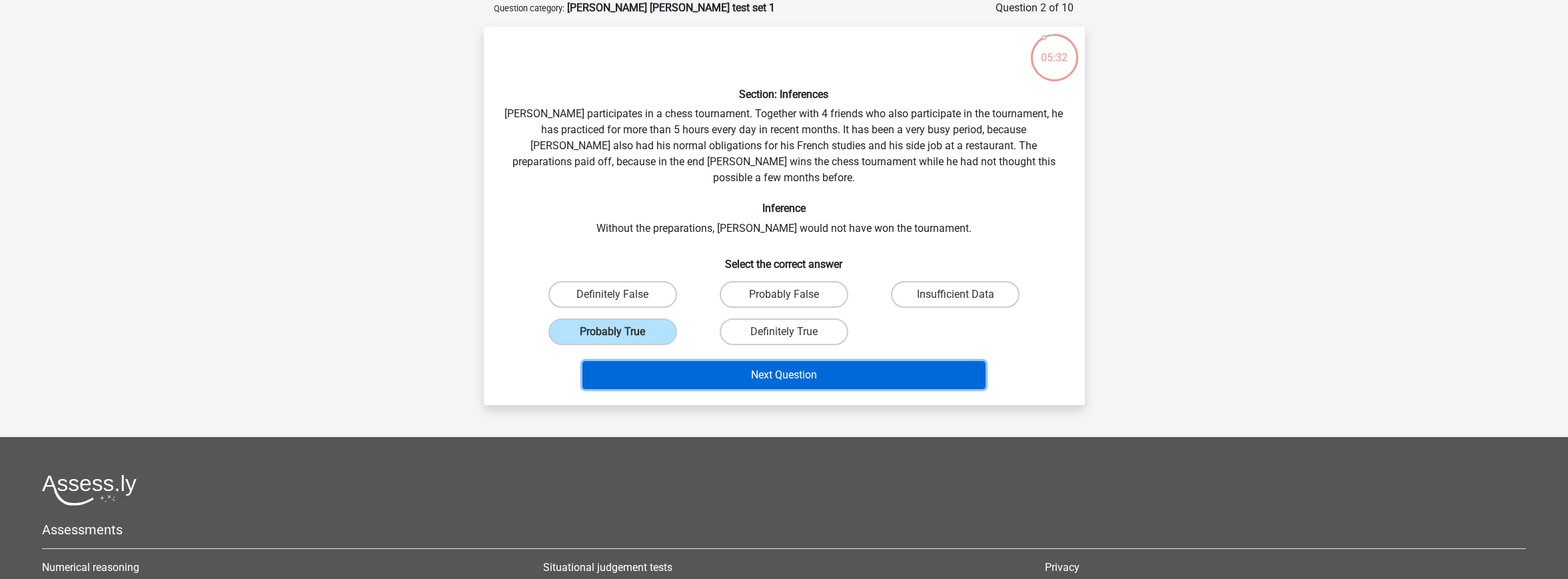
click at [782, 361] on button "Next Question" at bounding box center [784, 375] width 403 height 28
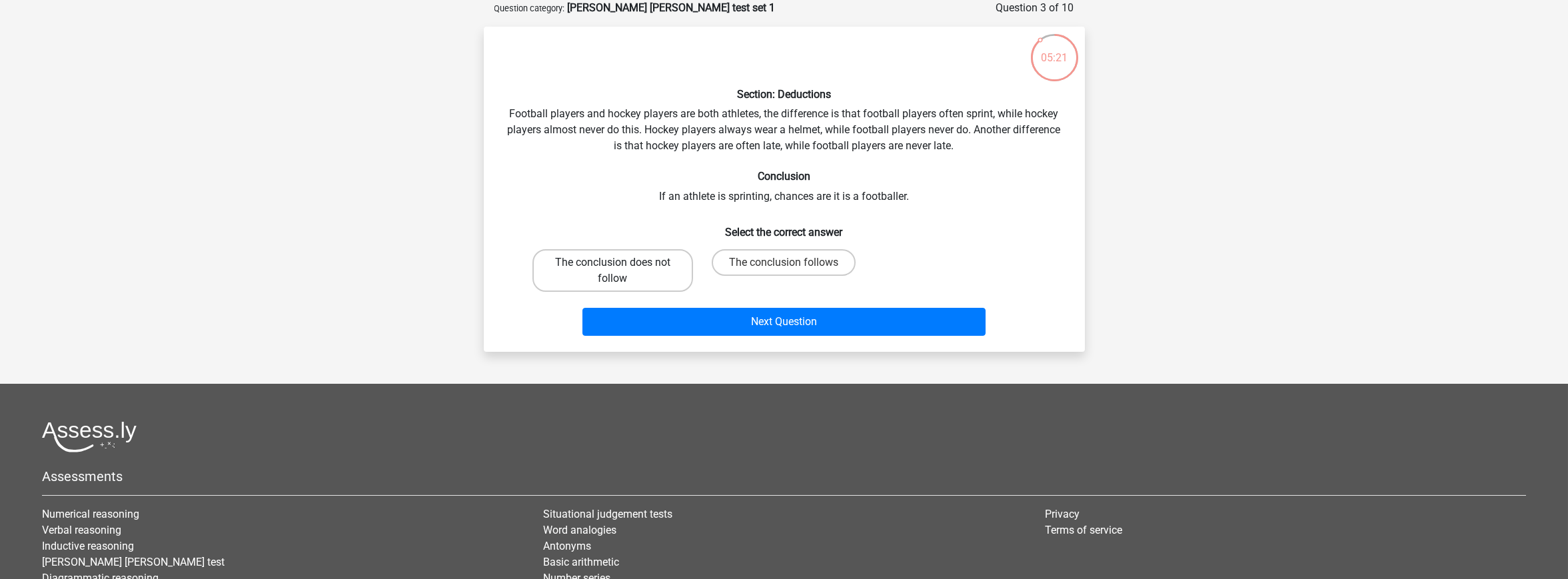
click at [604, 263] on label "The conclusion does not follow" at bounding box center [612, 271] width 160 height 43
click at [612, 263] on input "The conclusion does not follow" at bounding box center [617, 267] width 9 height 9
radio input "true"
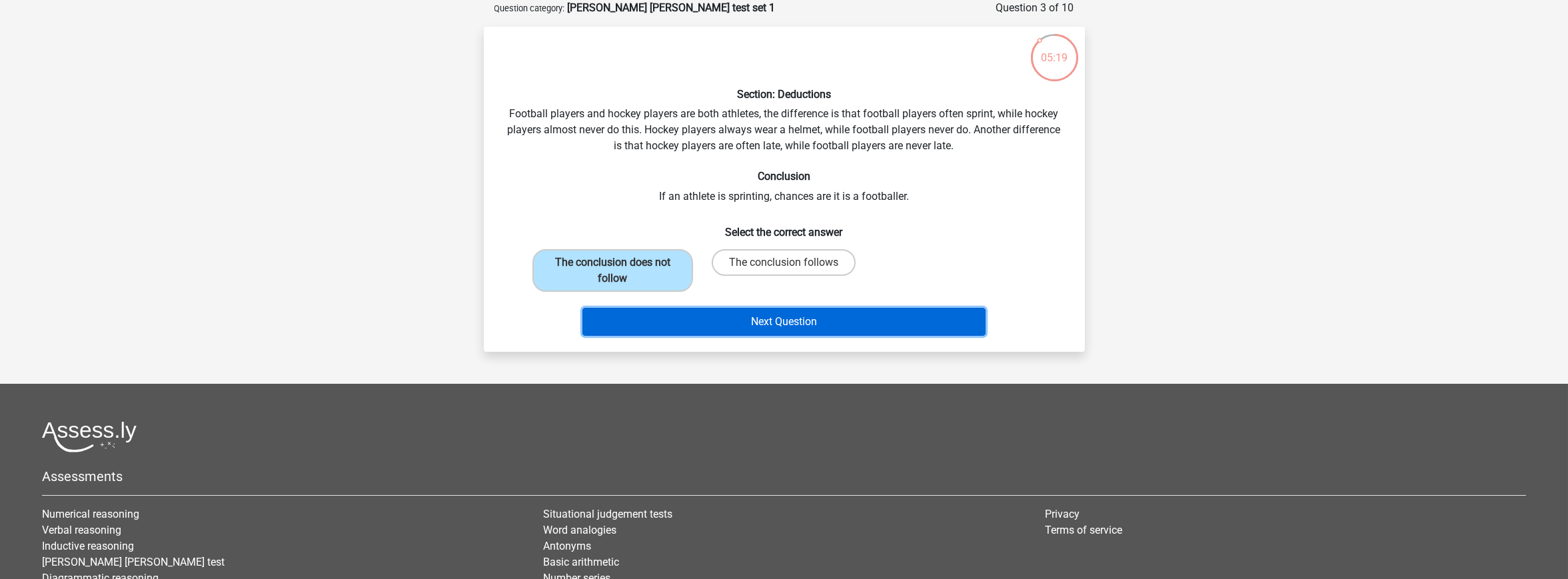
click at [711, 318] on button "Next Question" at bounding box center [784, 322] width 403 height 28
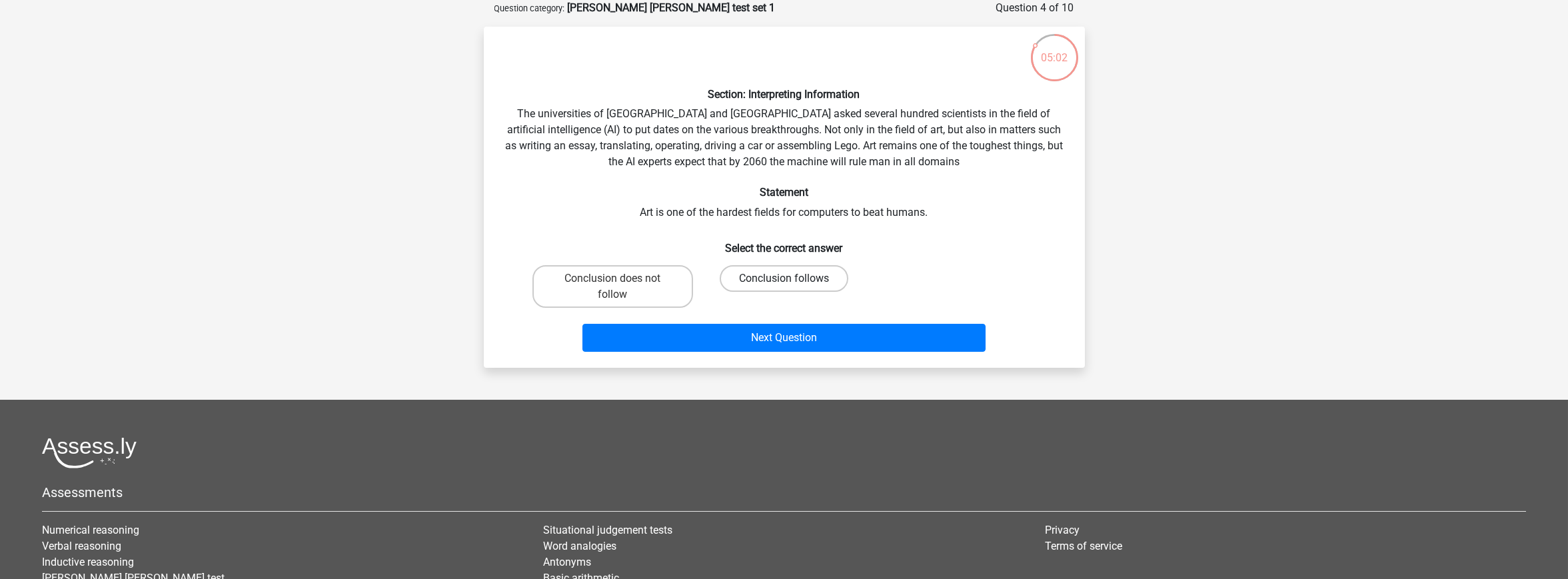
click at [754, 267] on label "Conclusion follows" at bounding box center [784, 279] width 128 height 27
click at [784, 279] on input "Conclusion follows" at bounding box center [788, 283] width 9 height 9
radio input "true"
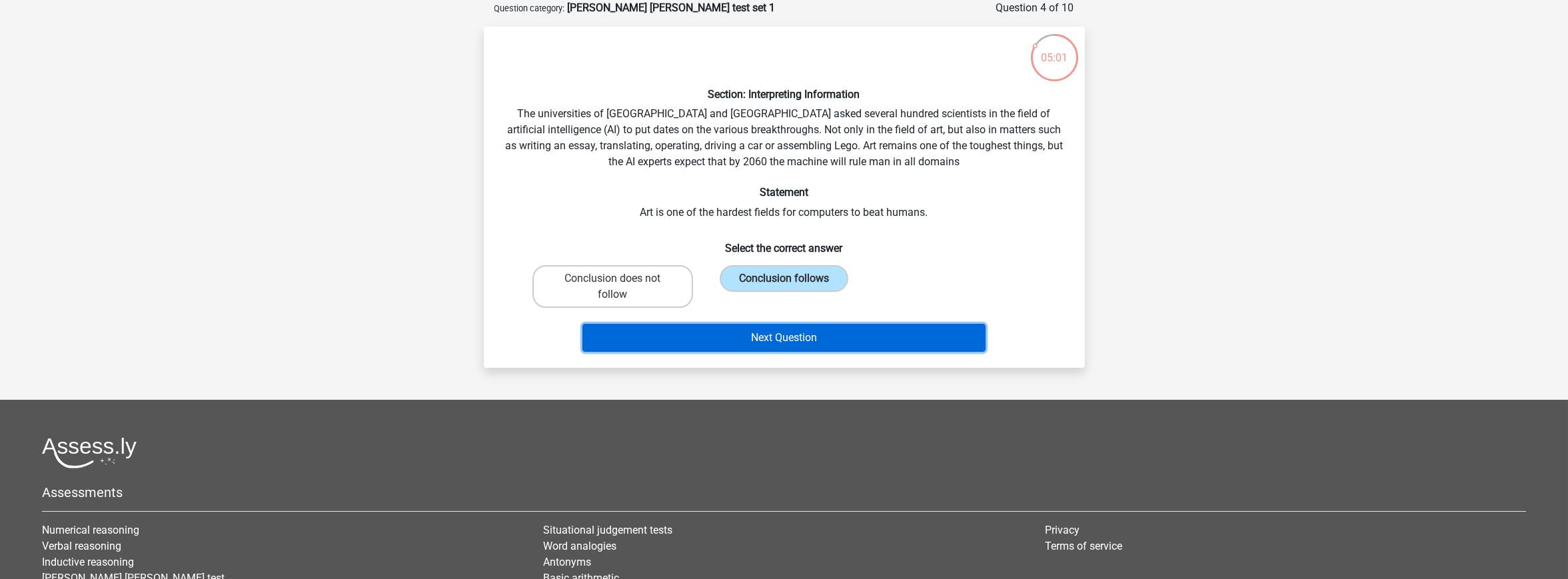
click at [754, 334] on button "Next Question" at bounding box center [784, 338] width 403 height 28
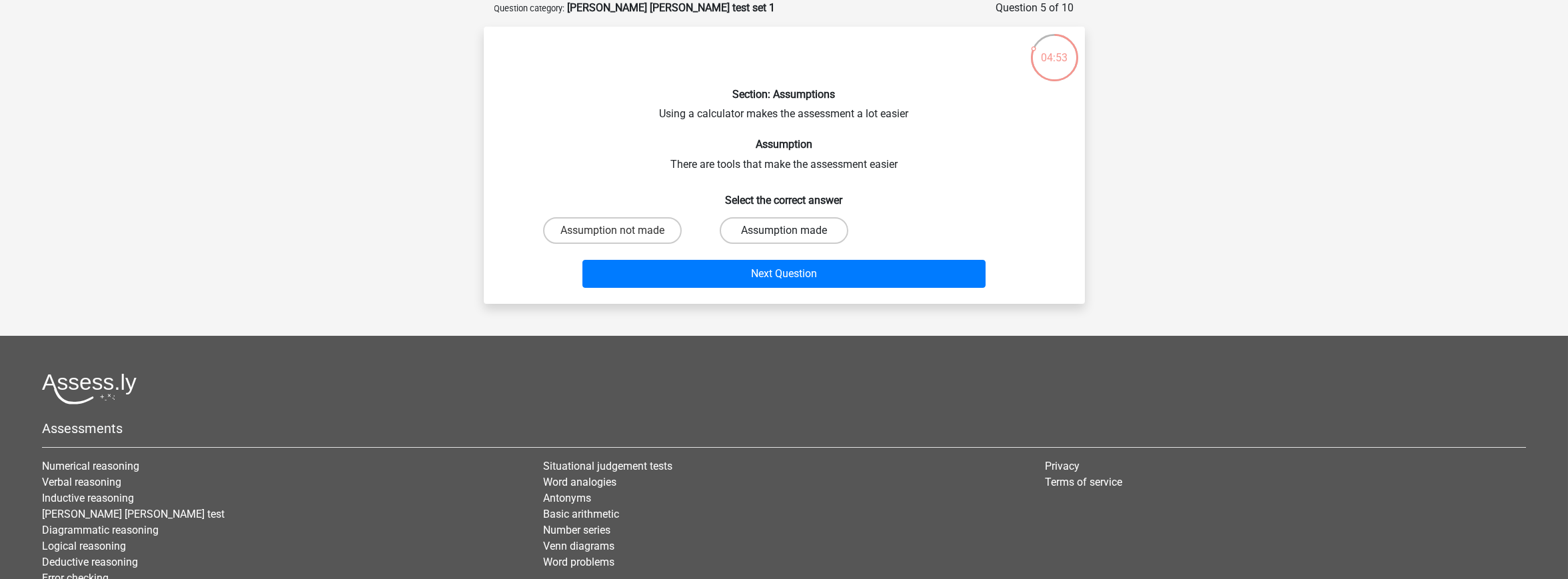
click at [774, 231] on label "Assumption made" at bounding box center [784, 231] width 128 height 27
click at [784, 231] on input "Assumption made" at bounding box center [788, 235] width 9 height 9
radio input "true"
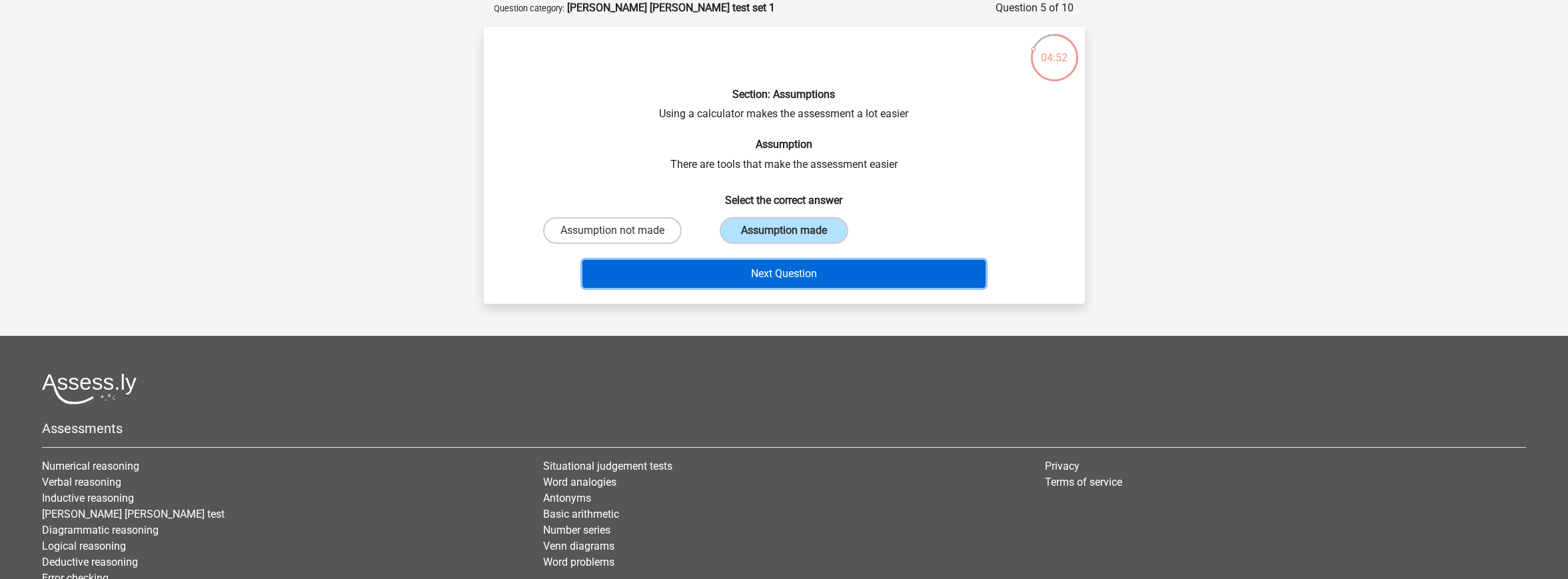
click at [774, 270] on button "Next Question" at bounding box center [784, 274] width 403 height 28
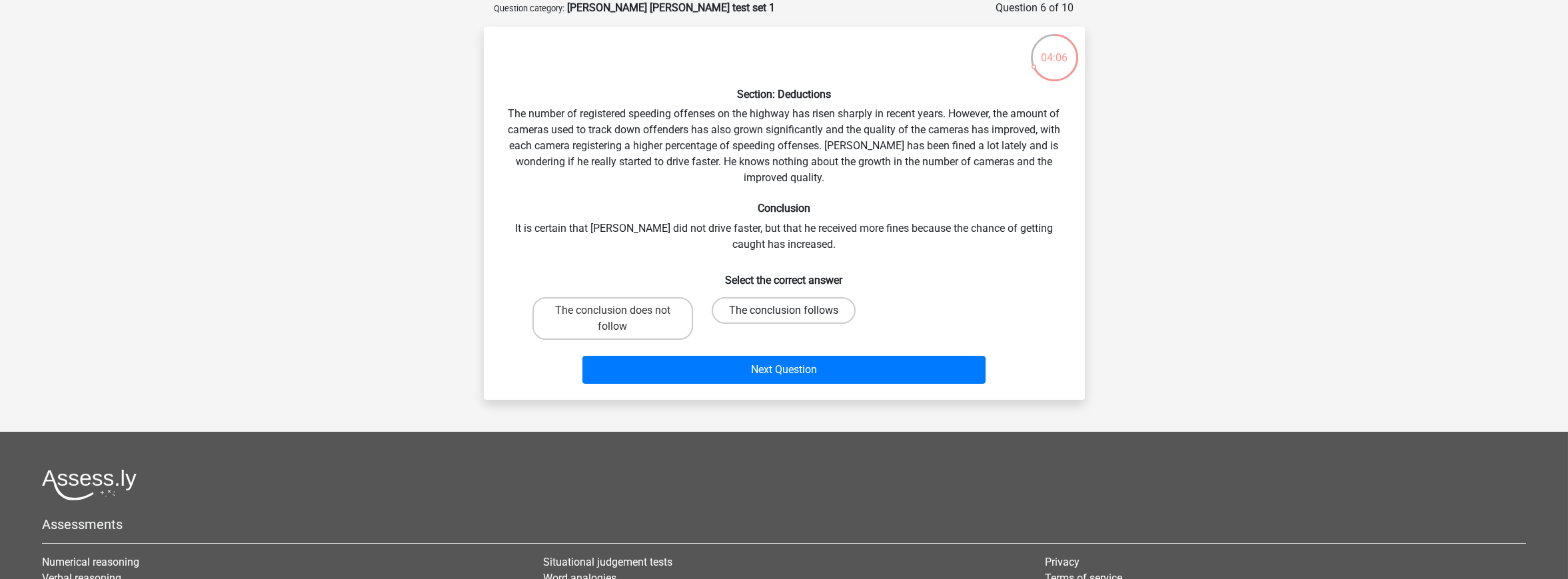
click at [790, 308] on label "The conclusion follows" at bounding box center [783, 310] width 144 height 27
click at [790, 310] on input "The conclusion follows" at bounding box center [788, 314] width 9 height 9
radio input "true"
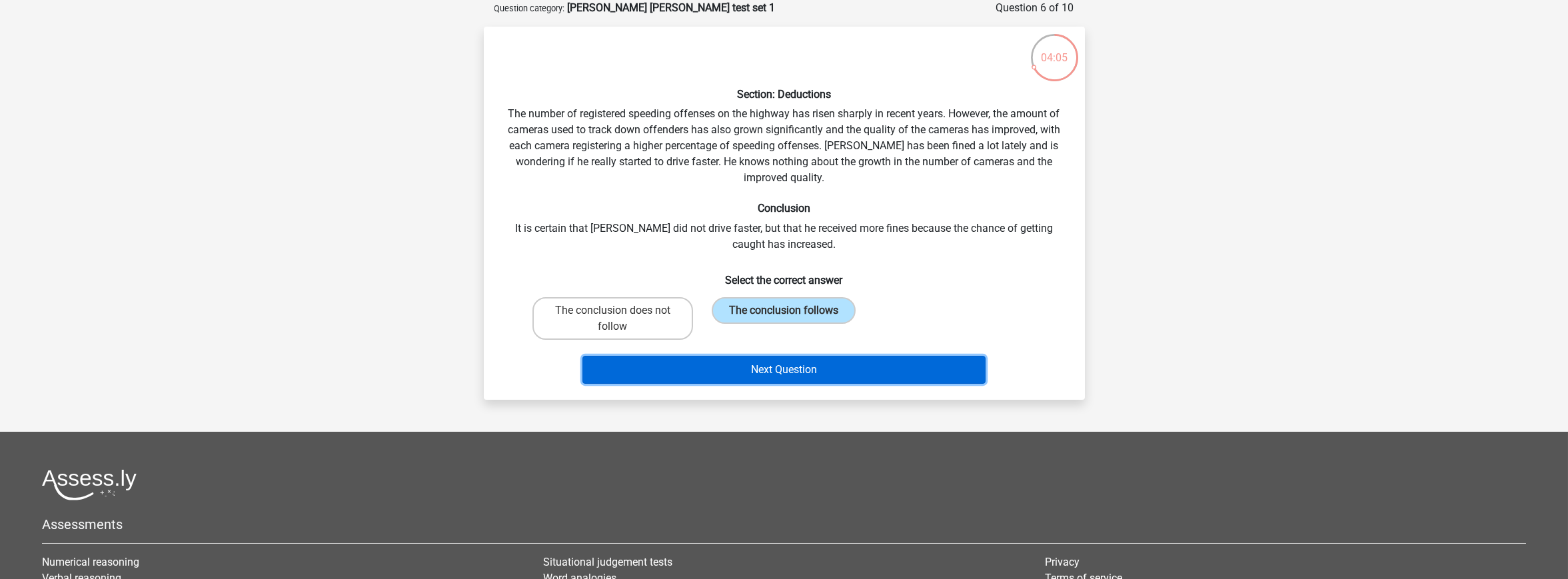
click at [794, 364] on button "Next Question" at bounding box center [784, 370] width 403 height 28
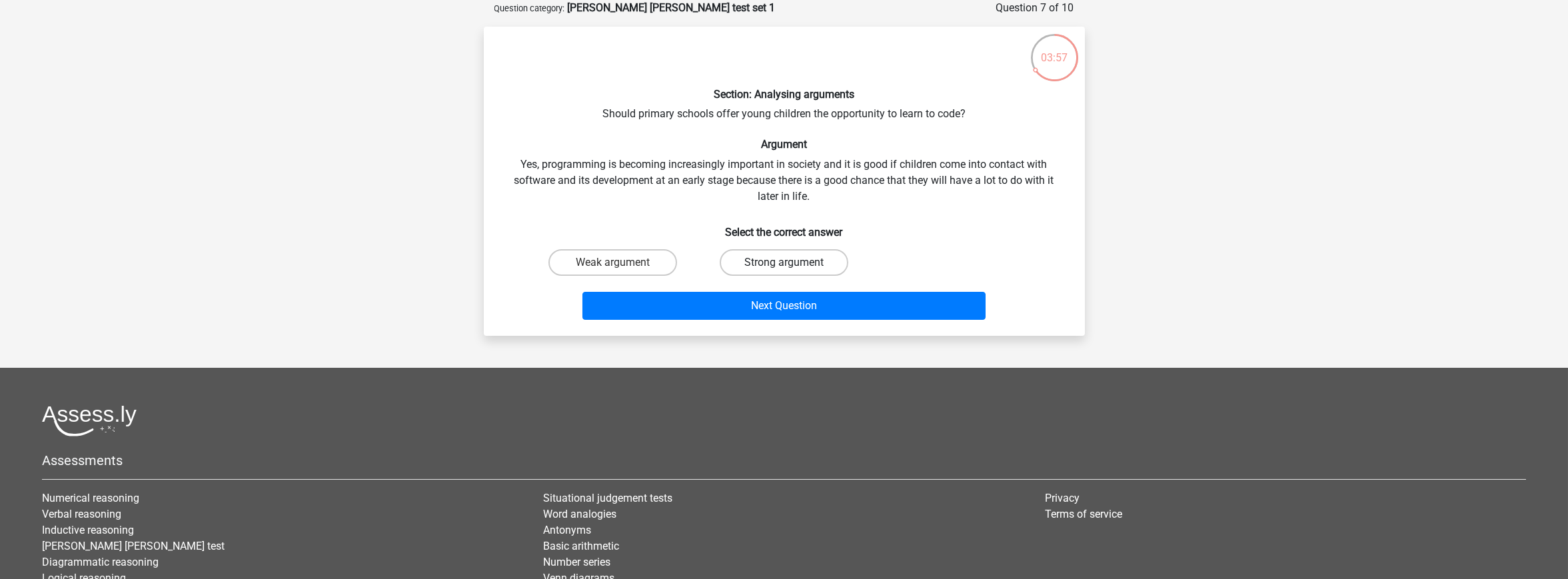
click at [805, 261] on label "Strong argument" at bounding box center [784, 263] width 128 height 27
click at [792, 263] on input "Strong argument" at bounding box center [788, 267] width 9 height 9
radio input "true"
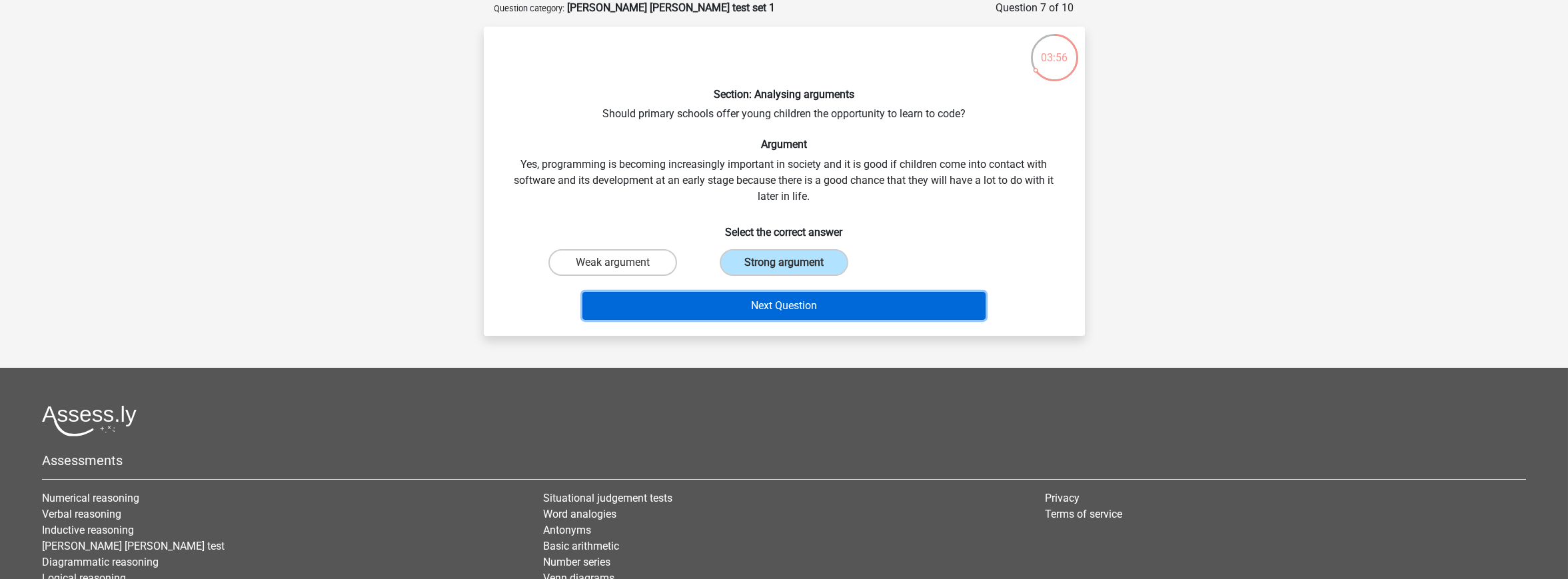
click at [804, 306] on button "Next Question" at bounding box center [784, 306] width 403 height 28
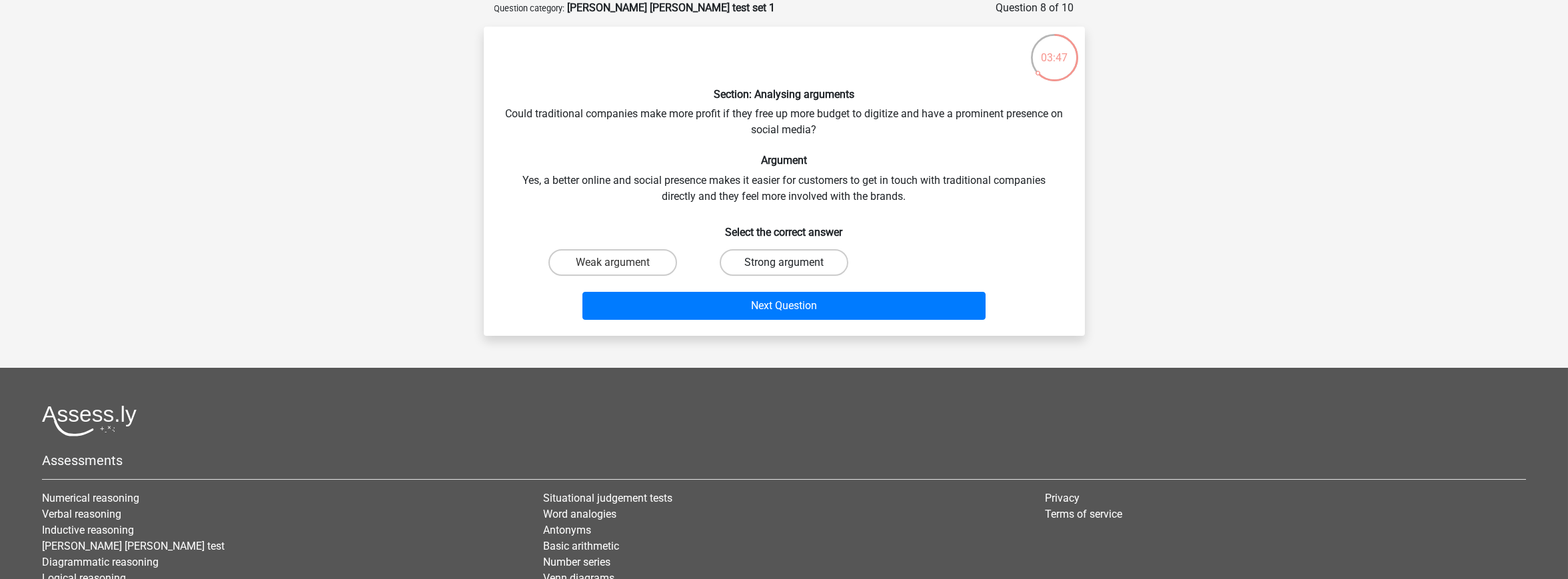
click at [752, 263] on label "Strong argument" at bounding box center [784, 263] width 128 height 27
click at [784, 263] on input "Strong argument" at bounding box center [788, 267] width 9 height 9
radio input "true"
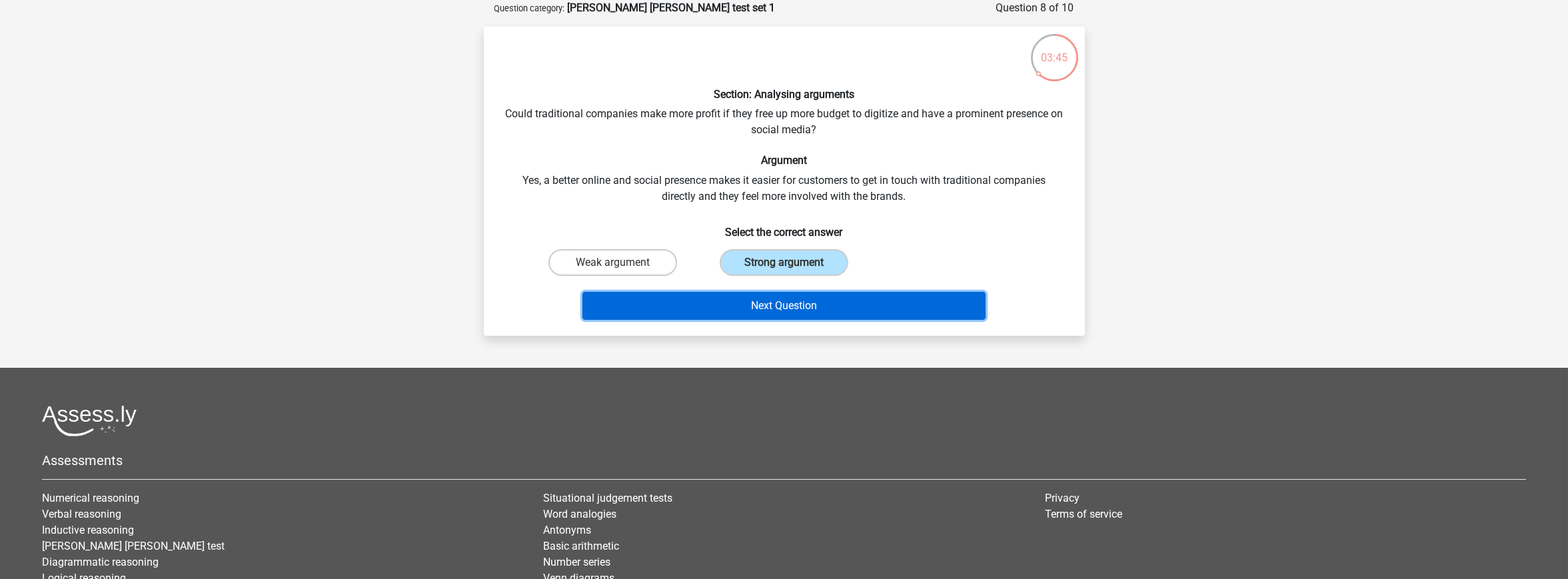
click at [756, 301] on button "Next Question" at bounding box center [784, 306] width 403 height 28
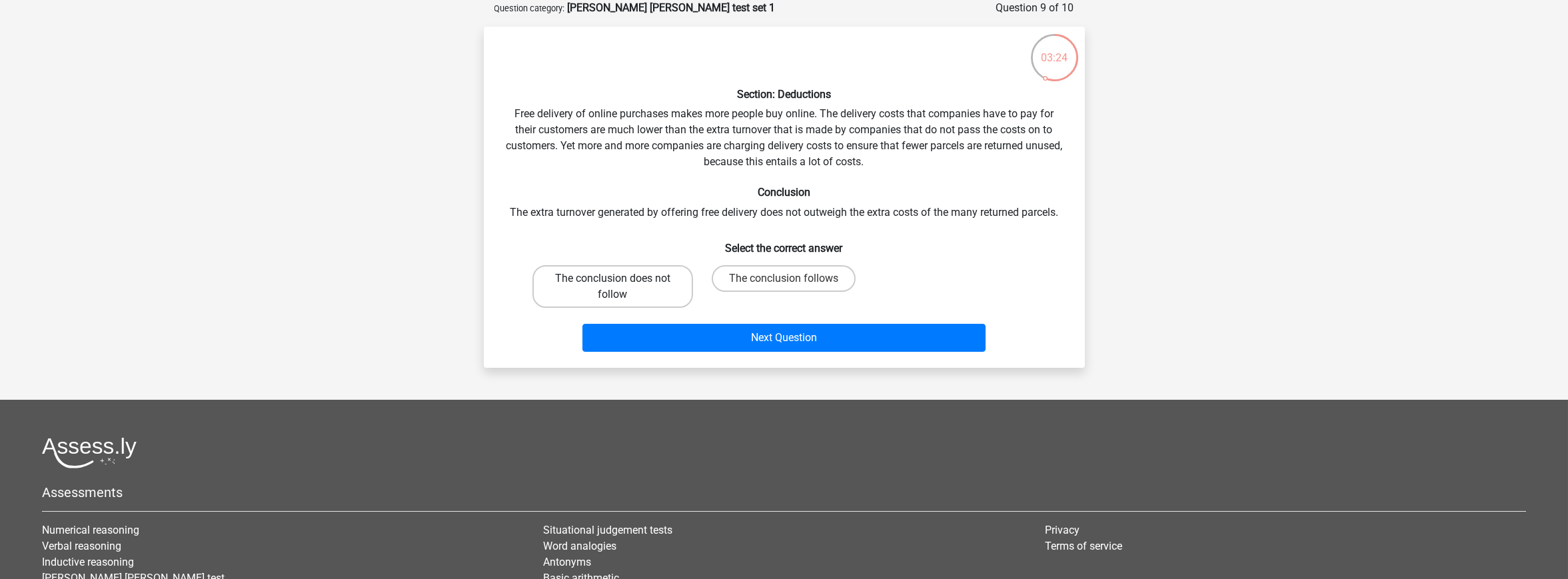
click at [625, 287] on label "The conclusion does not follow" at bounding box center [612, 287] width 160 height 43
click at [621, 287] on input "The conclusion does not follow" at bounding box center [617, 283] width 9 height 9
radio input "true"
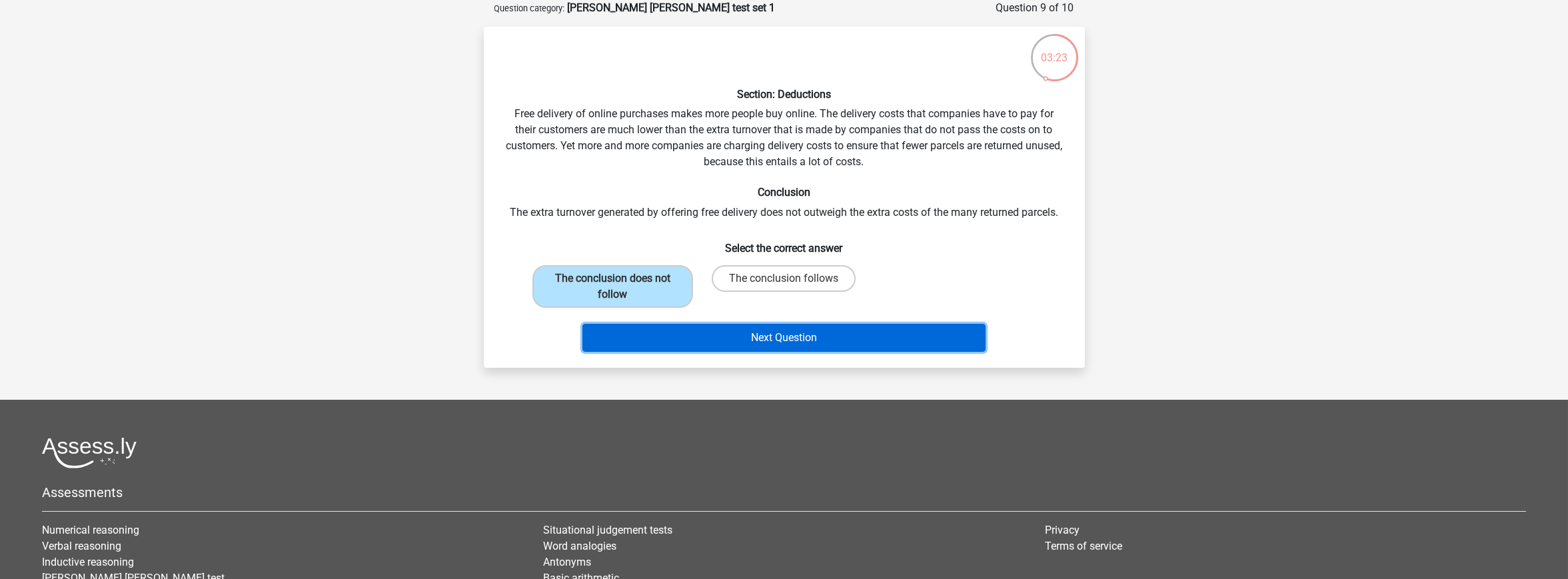
click at [689, 332] on button "Next Question" at bounding box center [784, 338] width 403 height 28
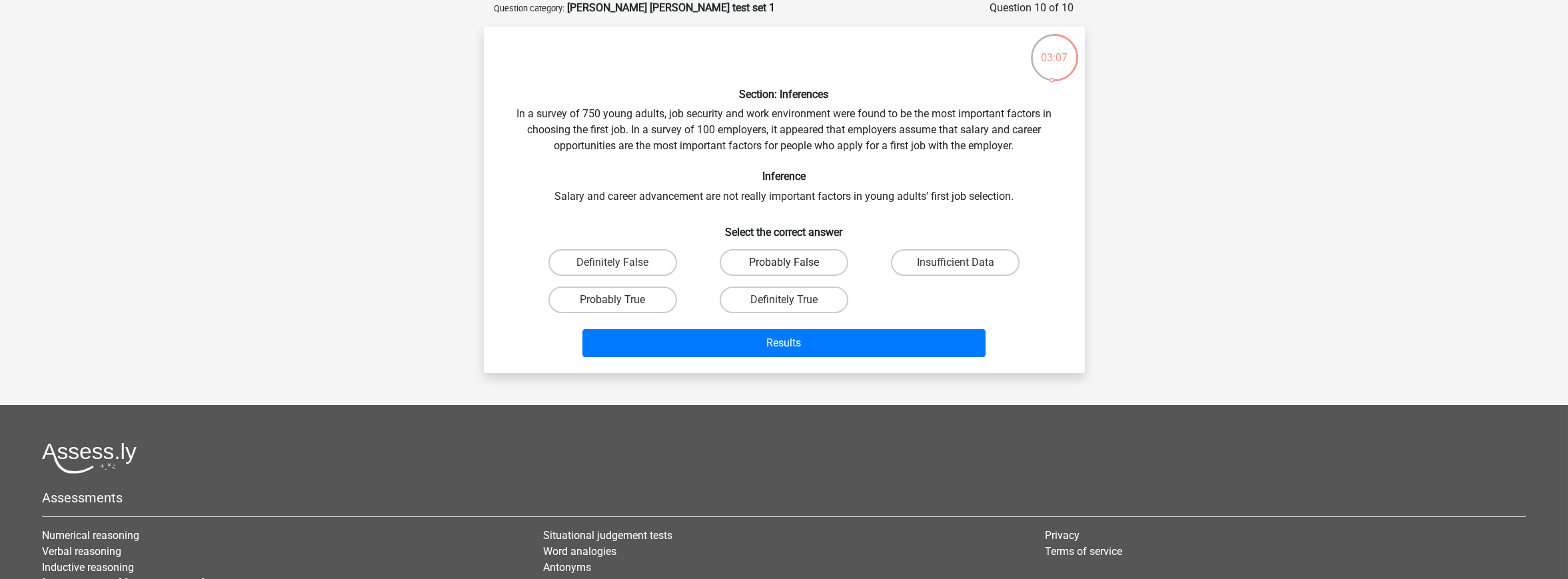
click at [798, 267] on label "Probably False" at bounding box center [784, 263] width 128 height 27
click at [792, 267] on input "Probably False" at bounding box center [788, 267] width 9 height 9
radio input "true"
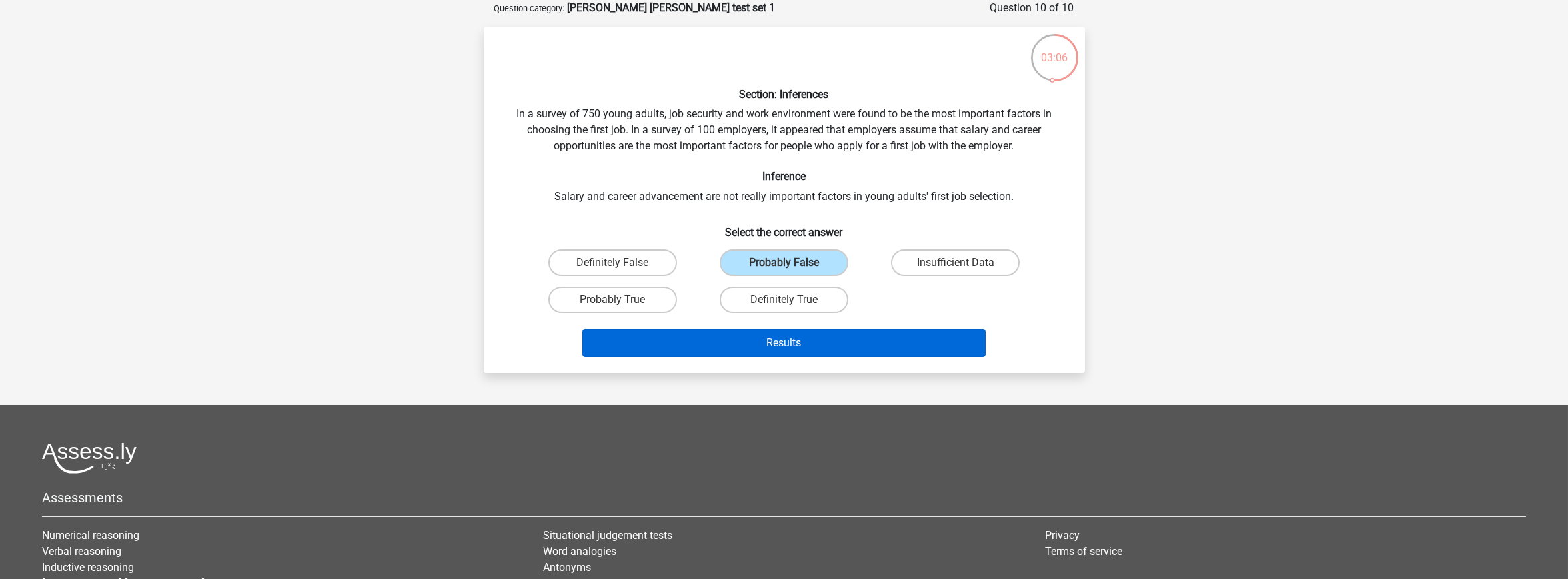
click at [794, 324] on div "Results" at bounding box center [784, 340] width 558 height 44
click at [789, 334] on button "Results" at bounding box center [784, 343] width 403 height 28
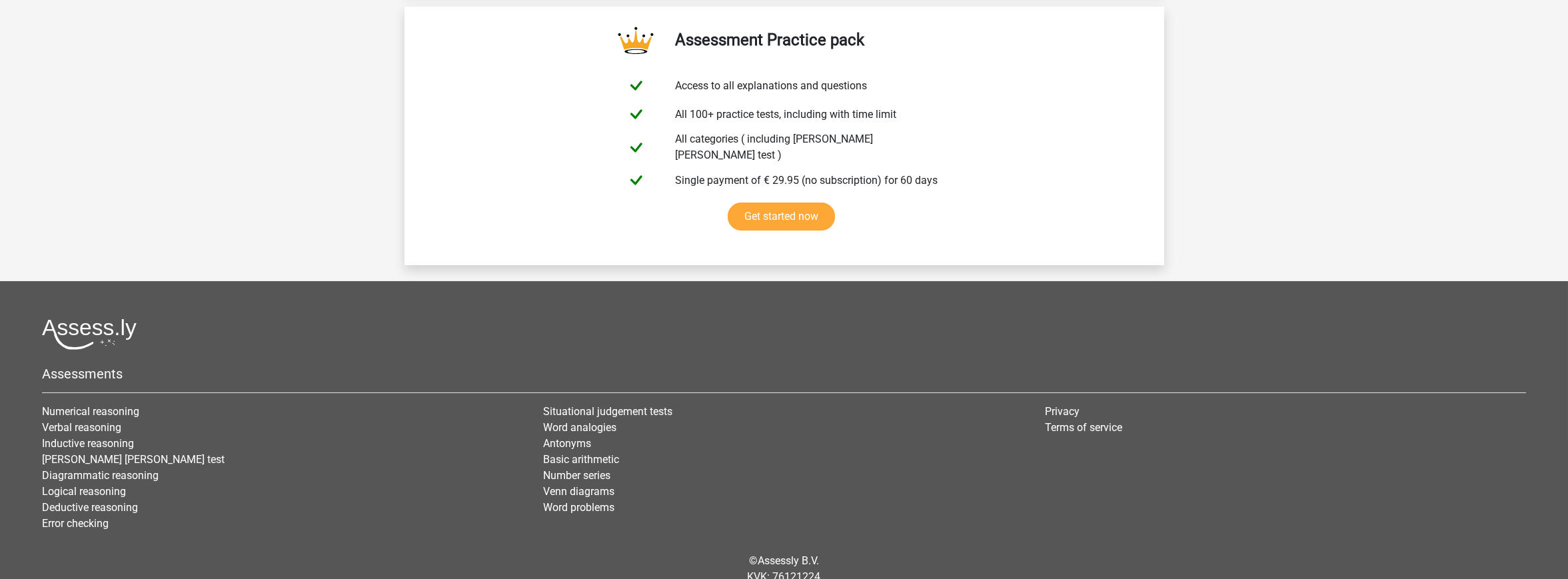
scroll to position [2297, 0]
